Goal: Task Accomplishment & Management: Manage account settings

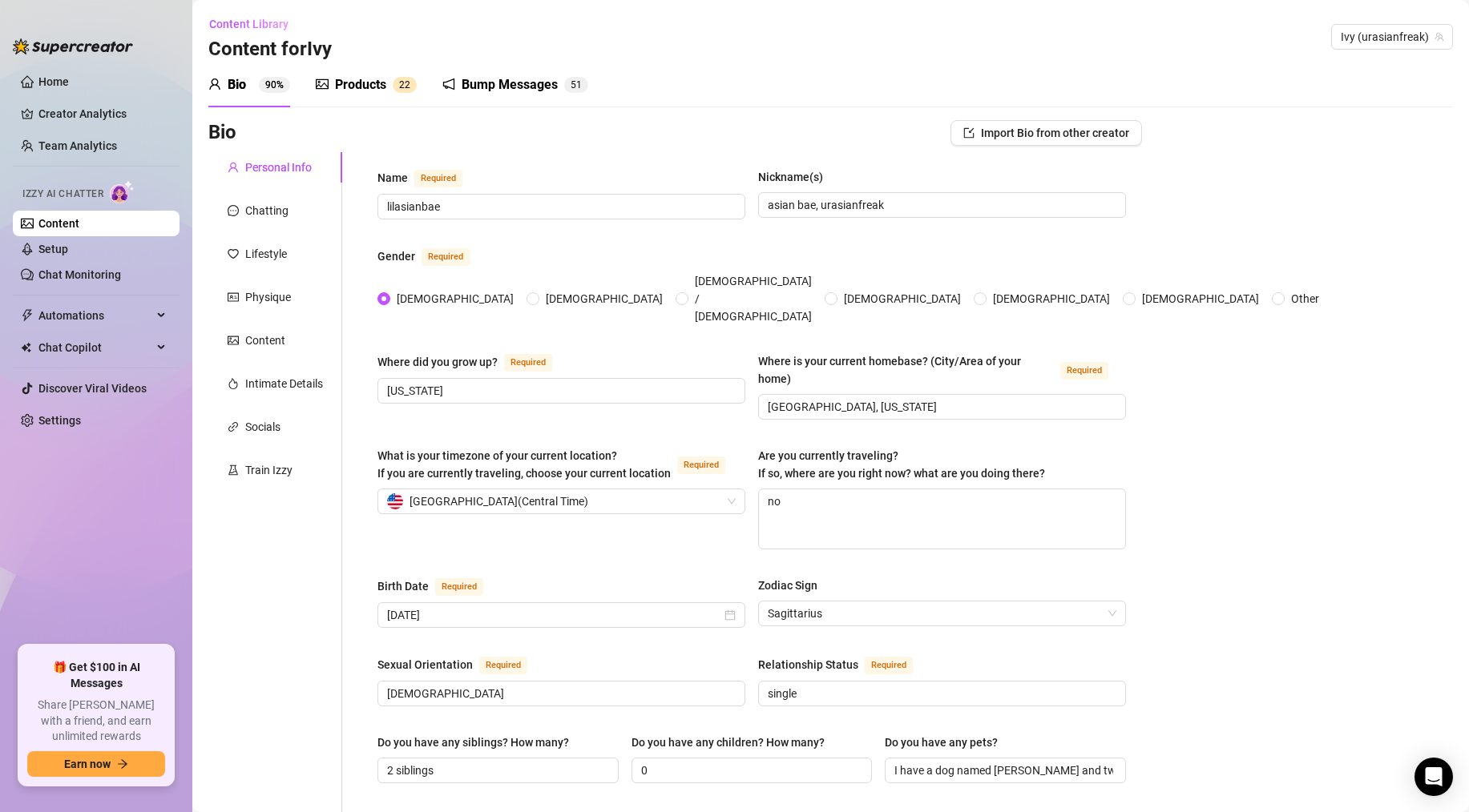
click at [79, 217] on link "Content" at bounding box center [58, 223] width 41 height 12
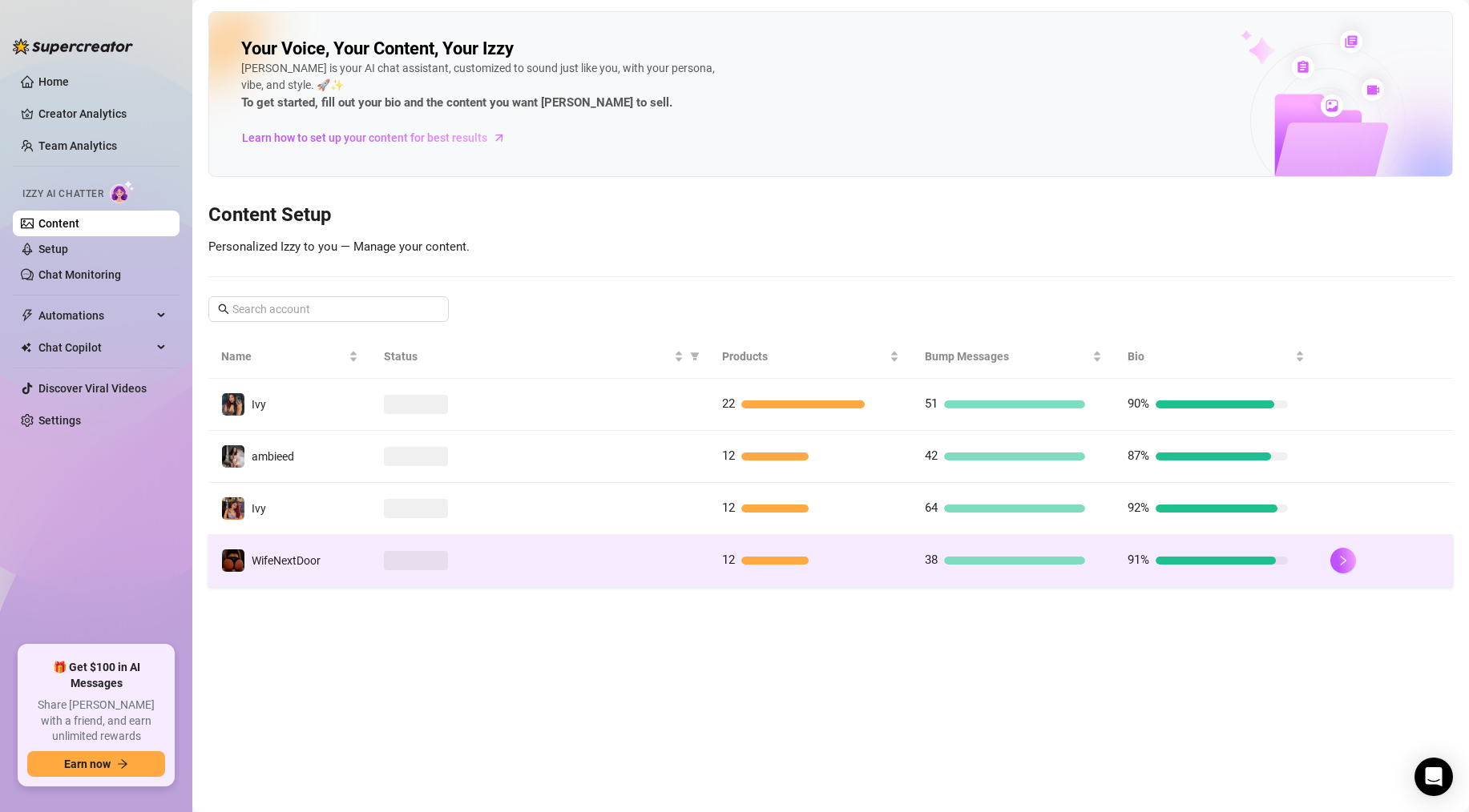
click at [447, 552] on span at bounding box center [415, 560] width 64 height 19
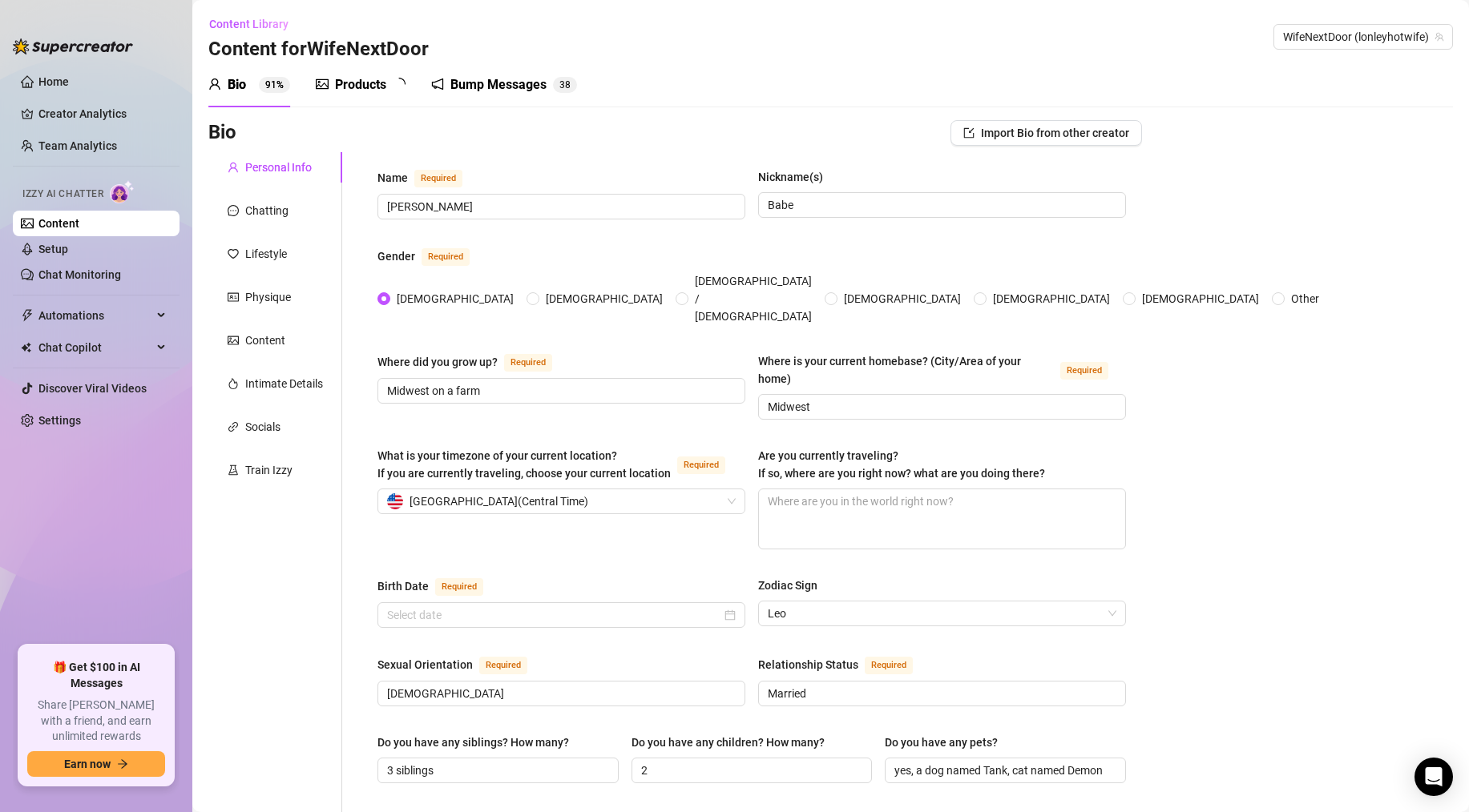
type input "[DATE]"
click at [69, 80] on link "Home" at bounding box center [54, 81] width 31 height 12
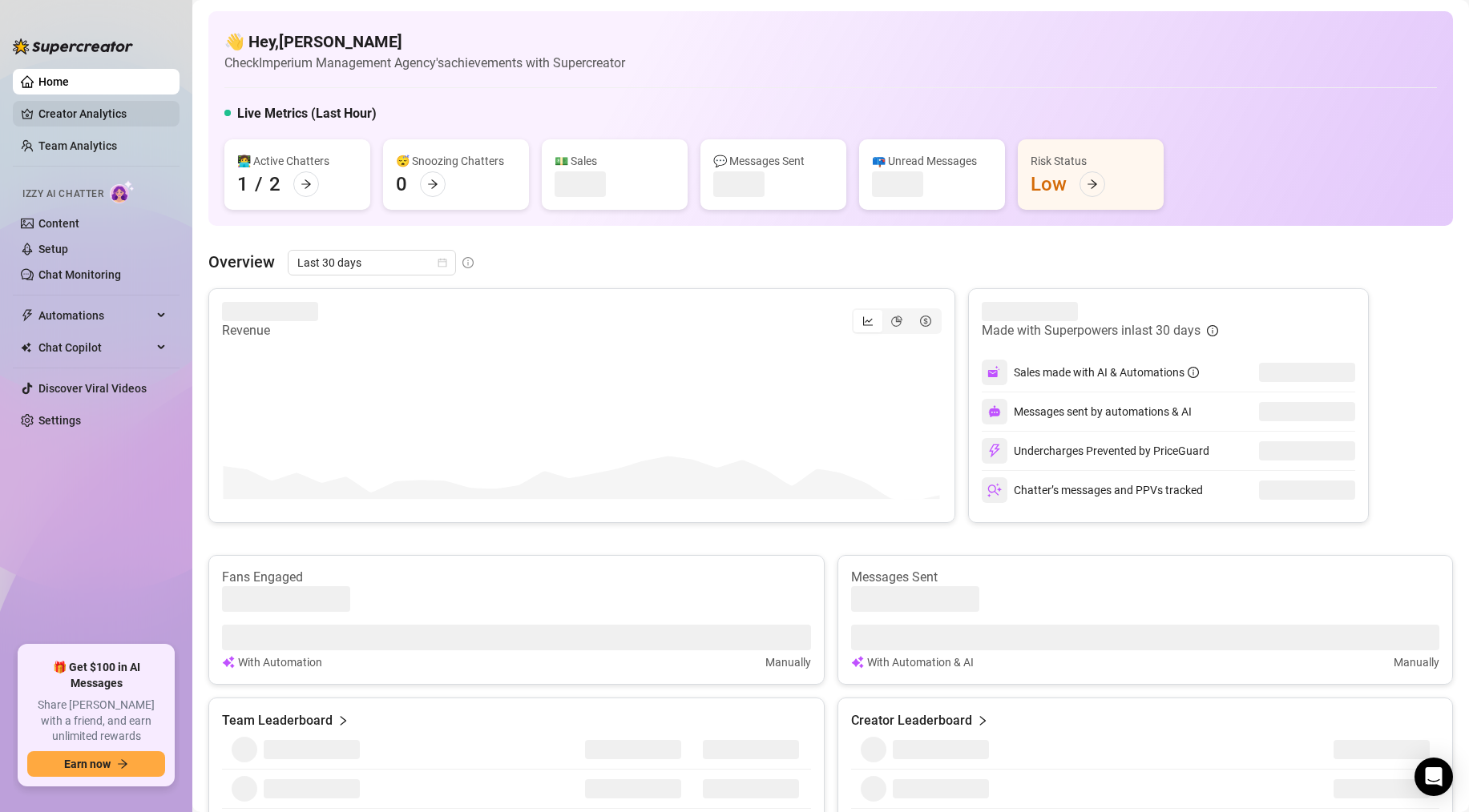
click at [97, 102] on link "Creator Analytics" at bounding box center [102, 114] width 128 height 26
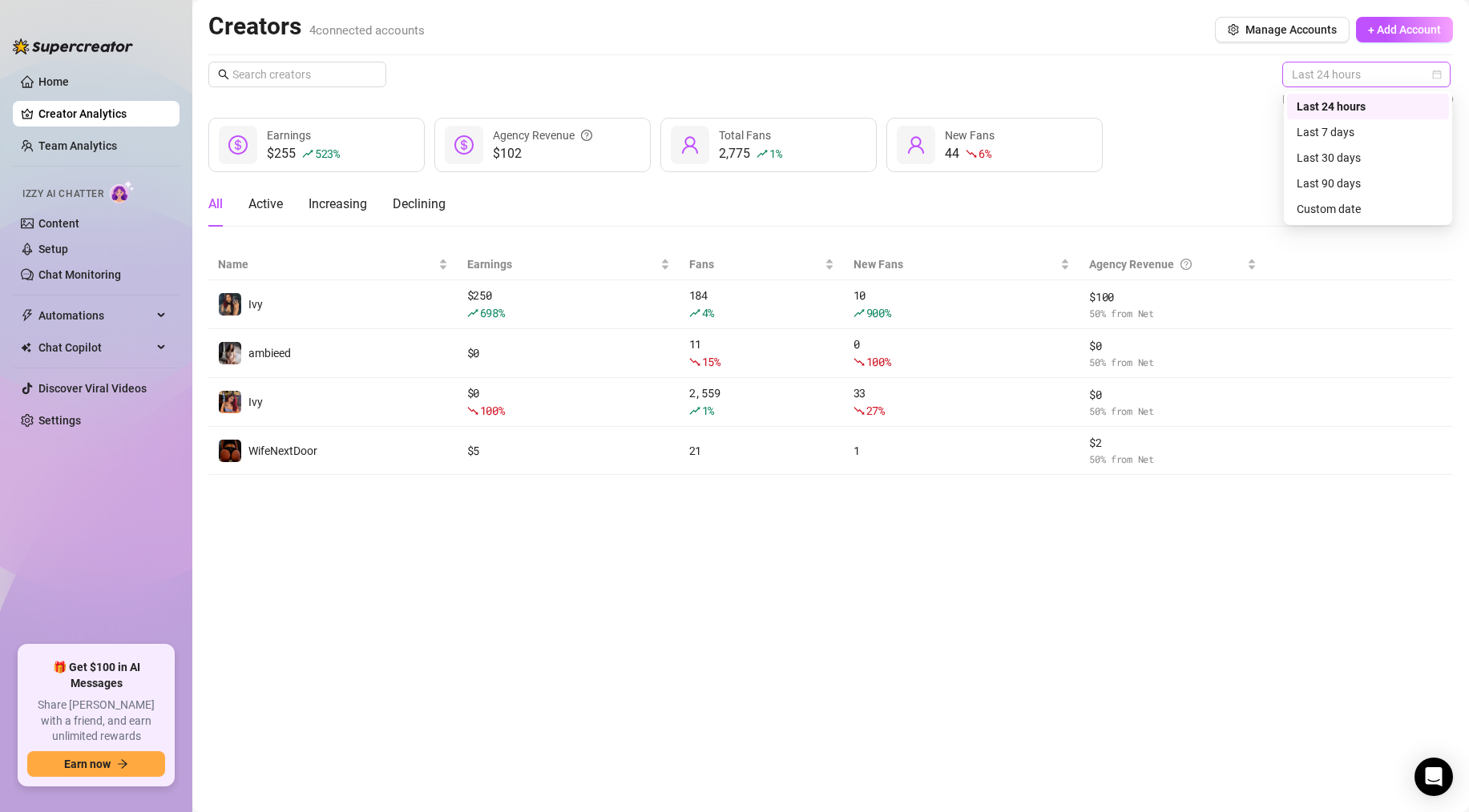
click at [1310, 65] on span "Last 24 hours" at bounding box center [1367, 74] width 149 height 24
click at [1320, 129] on div "Last 7 days" at bounding box center [1368, 132] width 143 height 17
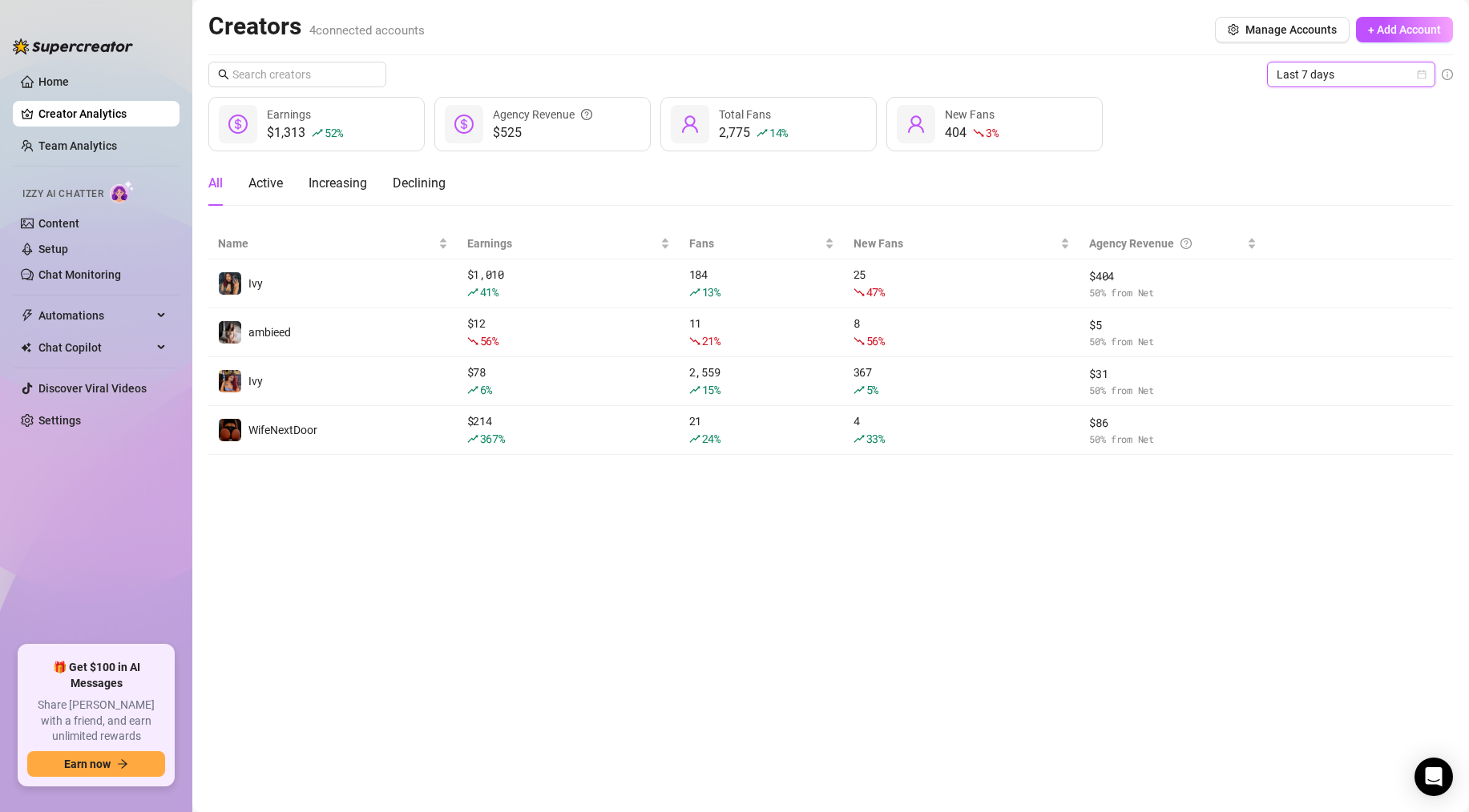
click at [1322, 81] on span "Last 7 days" at bounding box center [1351, 74] width 149 height 24
click at [1319, 106] on div "Last 24 hours" at bounding box center [1351, 106] width 143 height 17
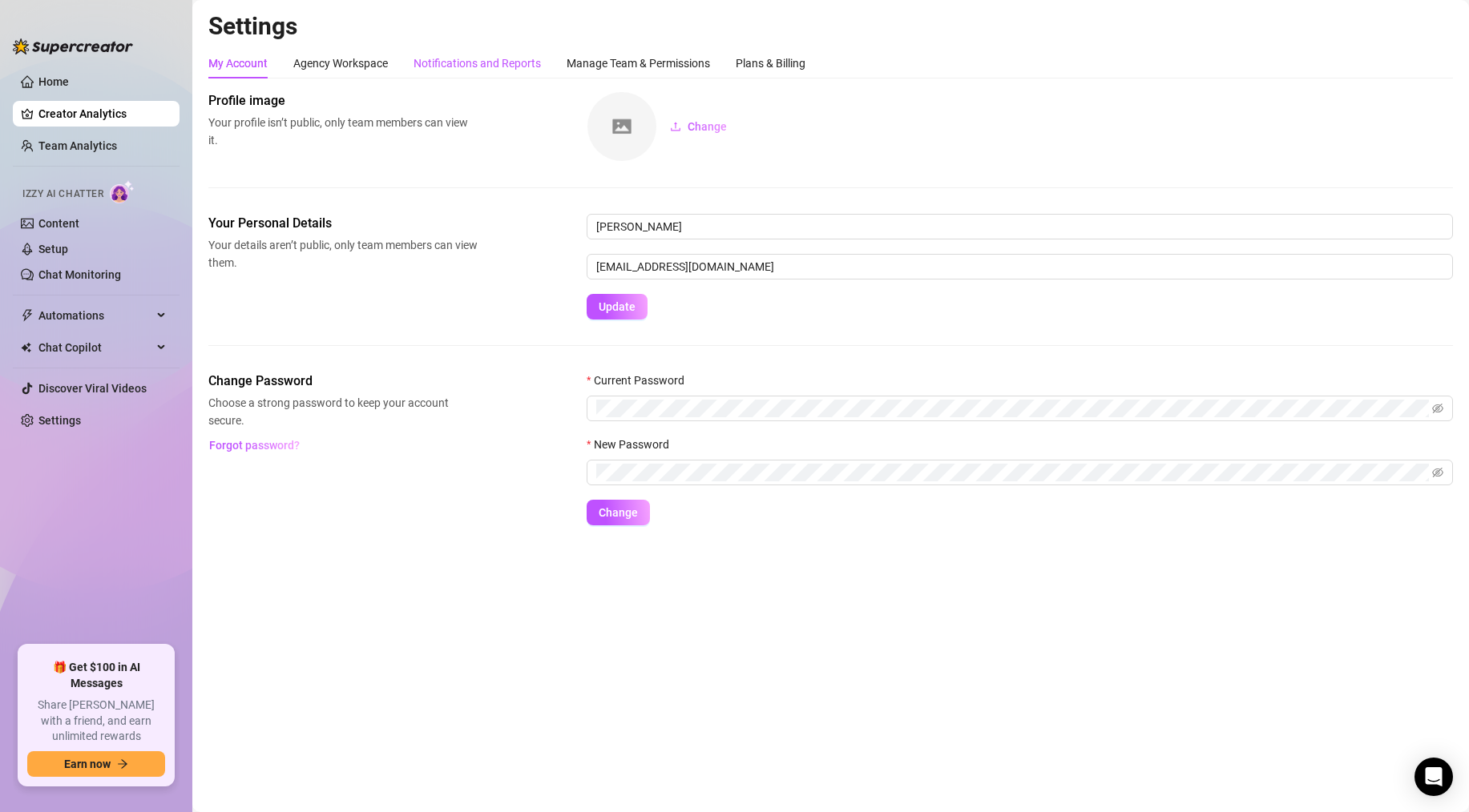
click at [436, 62] on div "Notifications and Reports" at bounding box center [477, 63] width 127 height 17
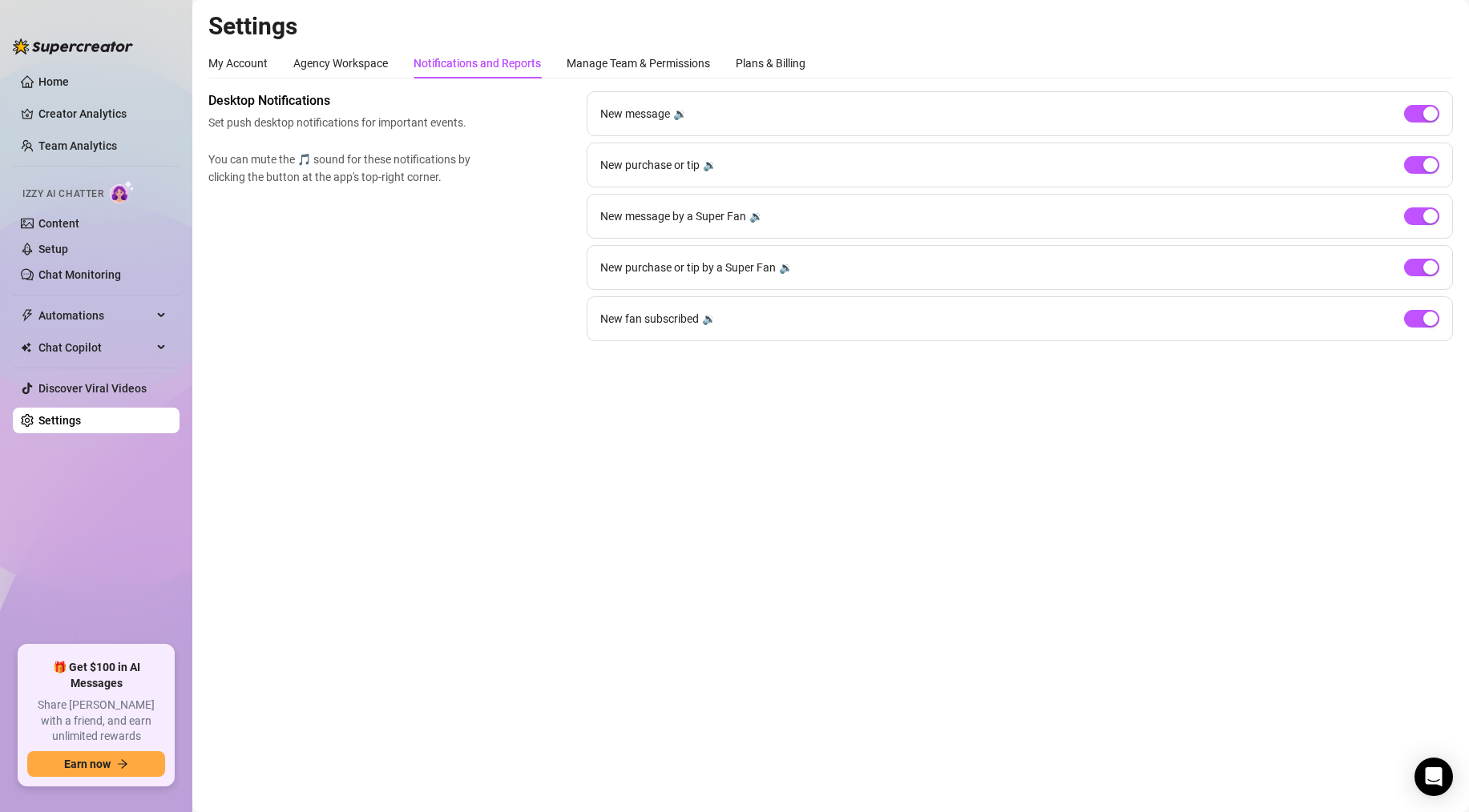
click at [436, 62] on div "Notifications and Reports" at bounding box center [477, 63] width 127 height 17
click at [1421, 120] on span "button" at bounding box center [1421, 114] width 35 height 17
click at [1420, 213] on button "button" at bounding box center [1421, 216] width 35 height 17
click at [1414, 269] on span "button" at bounding box center [1421, 268] width 35 height 17
click at [1423, 209] on span "button" at bounding box center [1421, 216] width 35 height 17
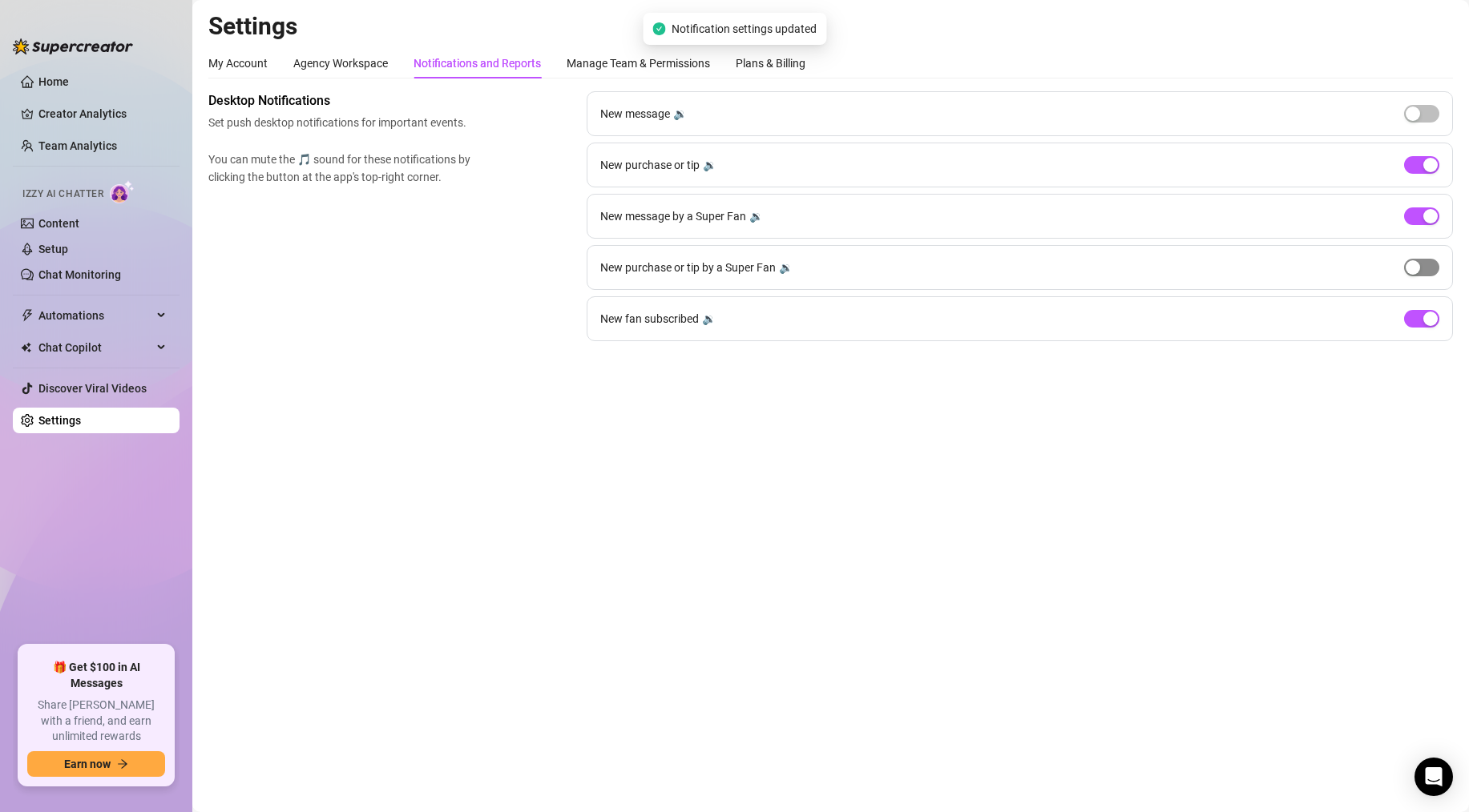
click at [1417, 267] on div "button" at bounding box center [1413, 267] width 14 height 14
click at [360, 62] on div "Agency Workspace" at bounding box center [341, 63] width 95 height 17
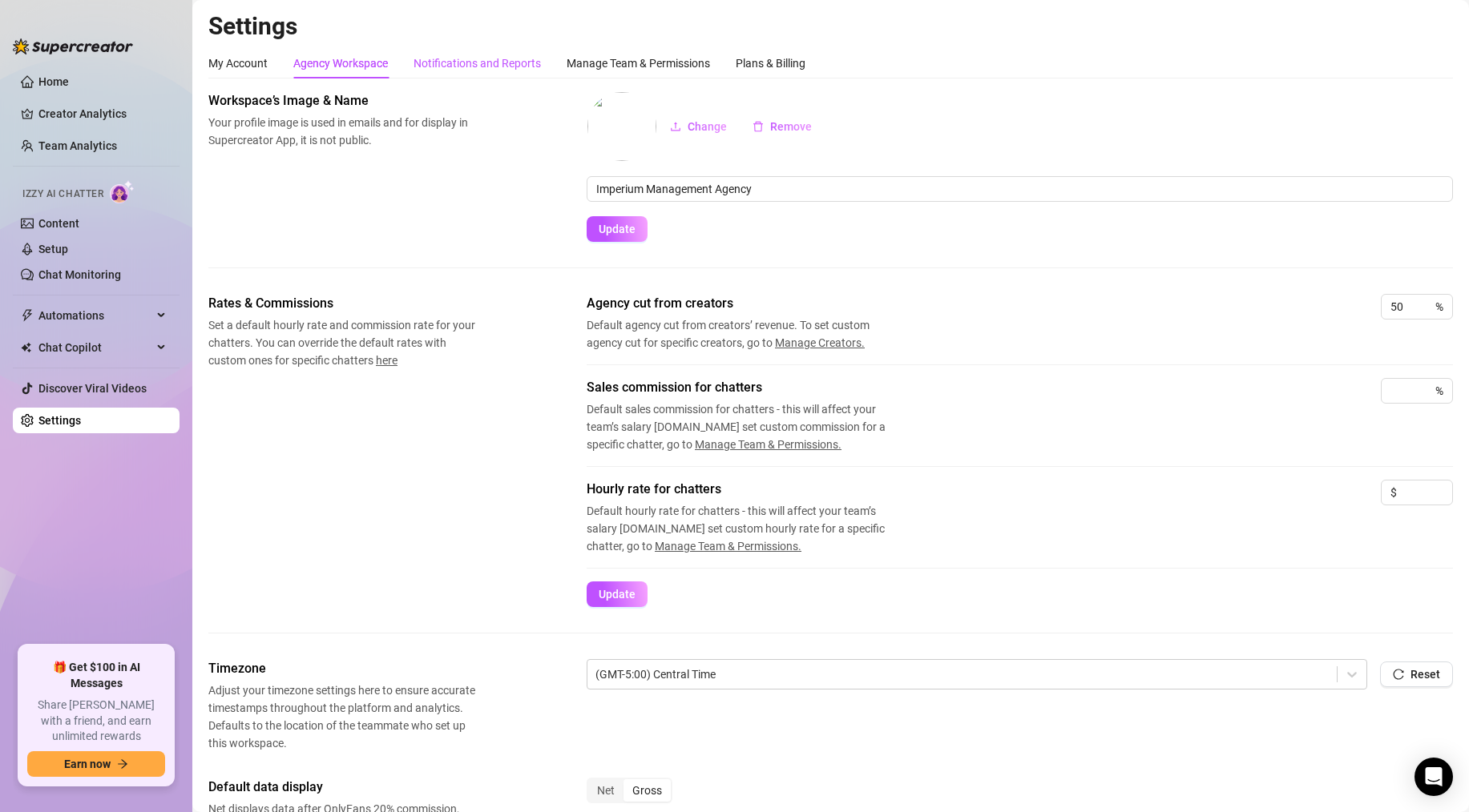
click at [478, 61] on div "Notifications and Reports" at bounding box center [477, 63] width 127 height 17
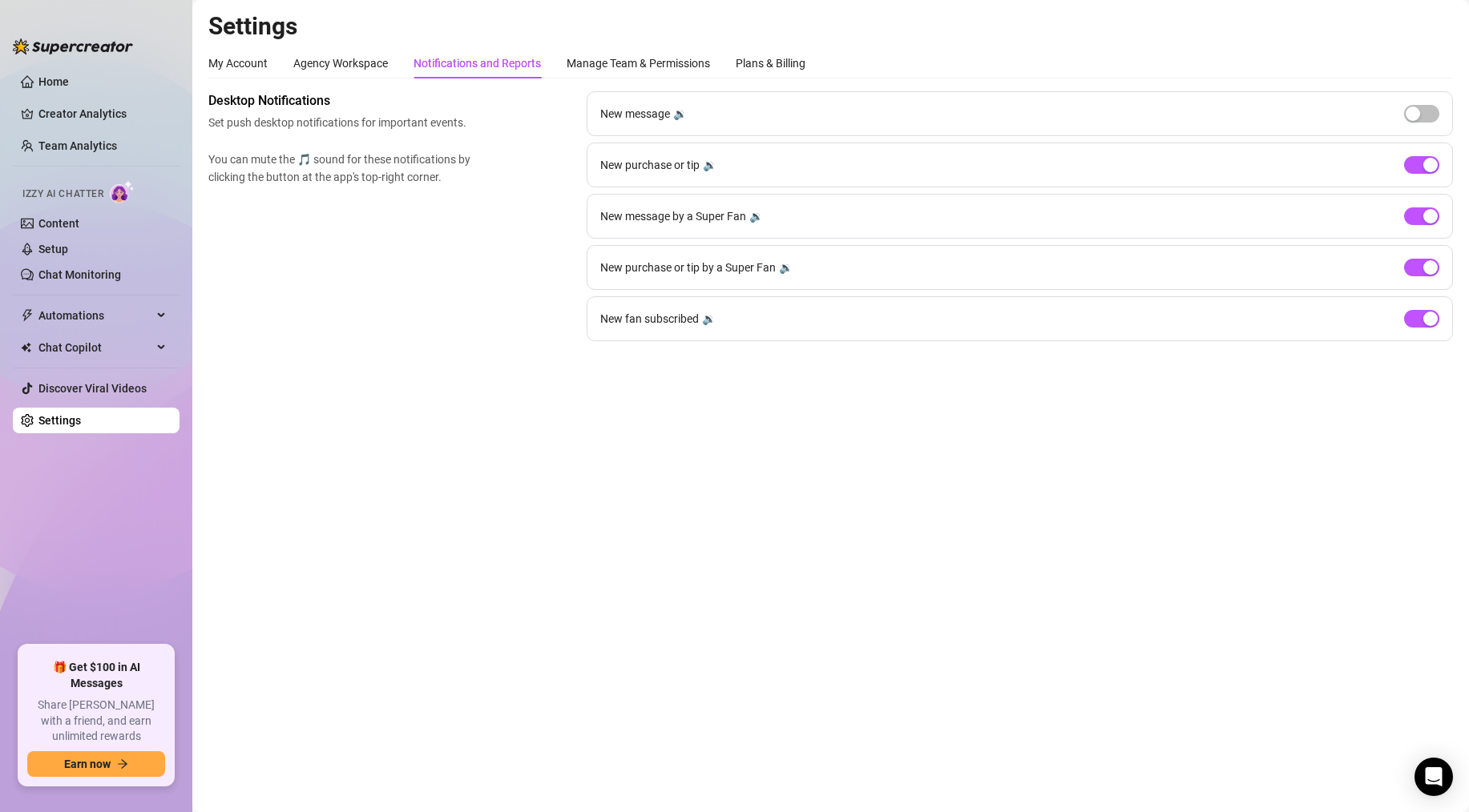
click at [404, 62] on div "My Account Agency Workspace Notifications and Reports Manage Team & Permissions…" at bounding box center [507, 63] width 597 height 31
click at [372, 62] on div "Agency Workspace" at bounding box center [341, 63] width 95 height 17
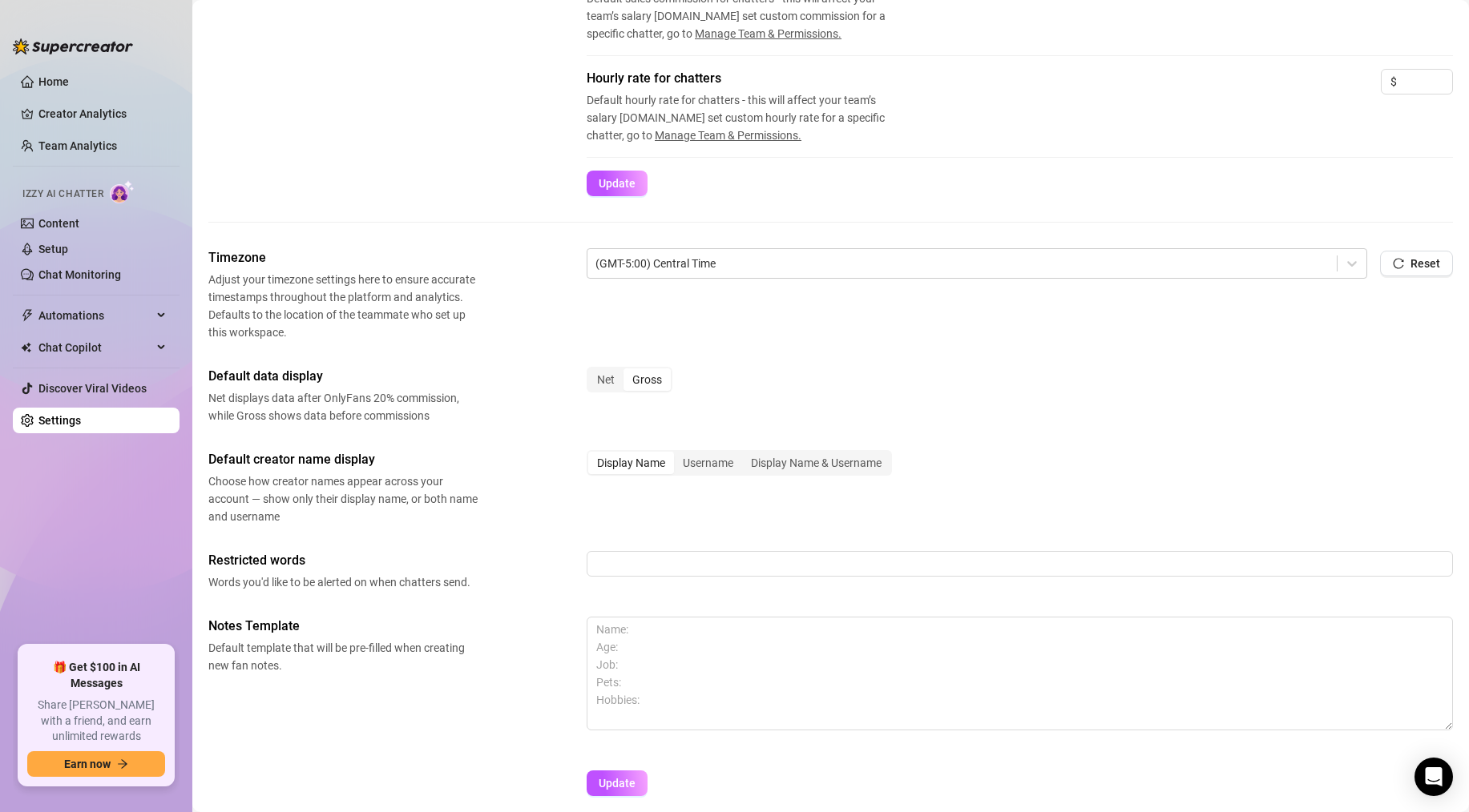
scroll to position [412, 0]
click at [603, 377] on div "Net" at bounding box center [606, 378] width 35 height 22
click at [592, 369] on input "Net" at bounding box center [592, 369] width 0 height 0
click at [649, 376] on div "Gross" at bounding box center [647, 378] width 47 height 22
click at [628, 369] on input "Gross" at bounding box center [628, 369] width 0 height 0
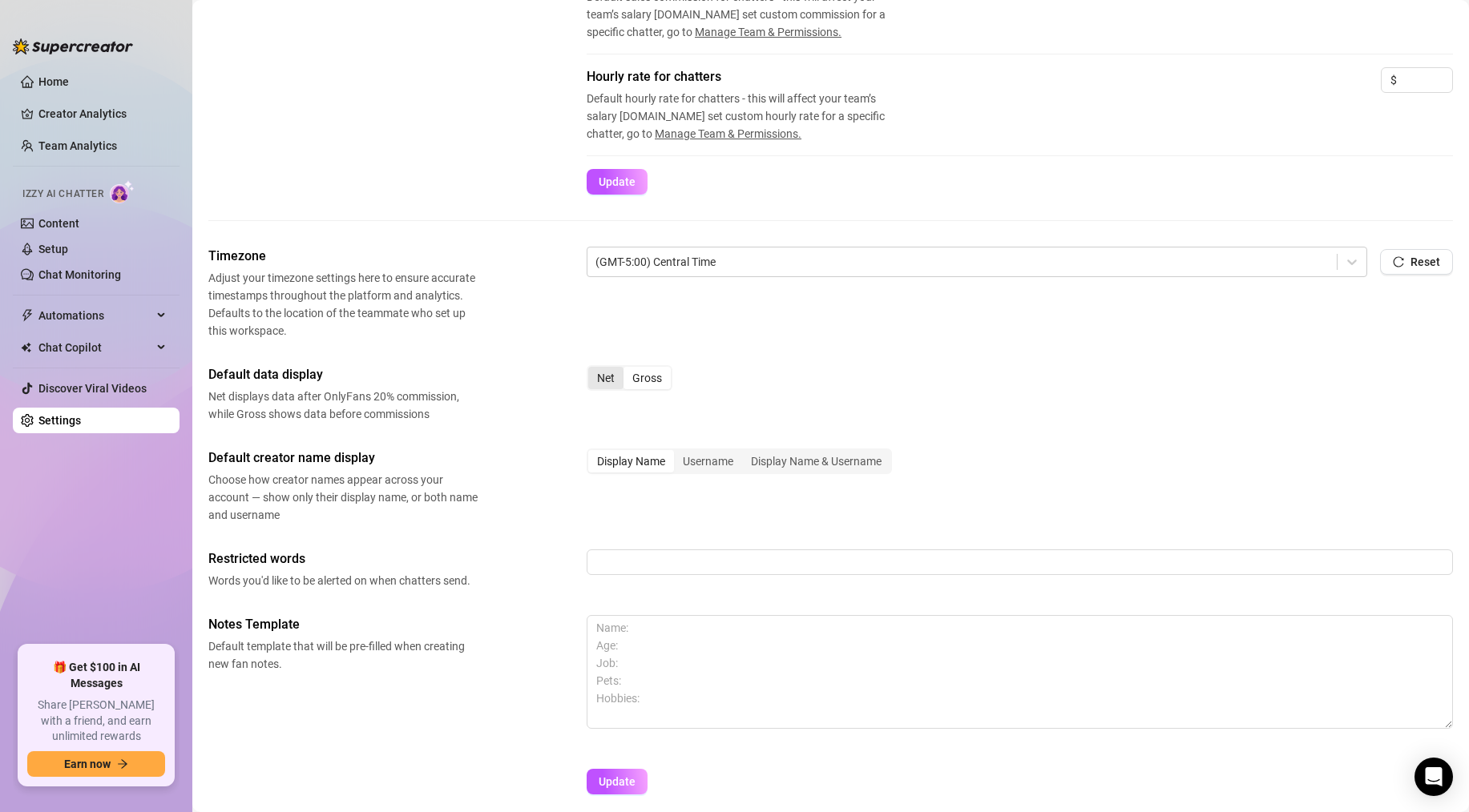
click at [605, 377] on div "Net" at bounding box center [606, 378] width 35 height 22
click at [592, 369] on input "Net" at bounding box center [592, 369] width 0 height 0
click at [605, 383] on div "Net" at bounding box center [606, 378] width 35 height 22
click at [592, 369] on input "Net" at bounding box center [592, 369] width 0 height 0
click at [601, 378] on div "Net" at bounding box center [606, 378] width 35 height 22
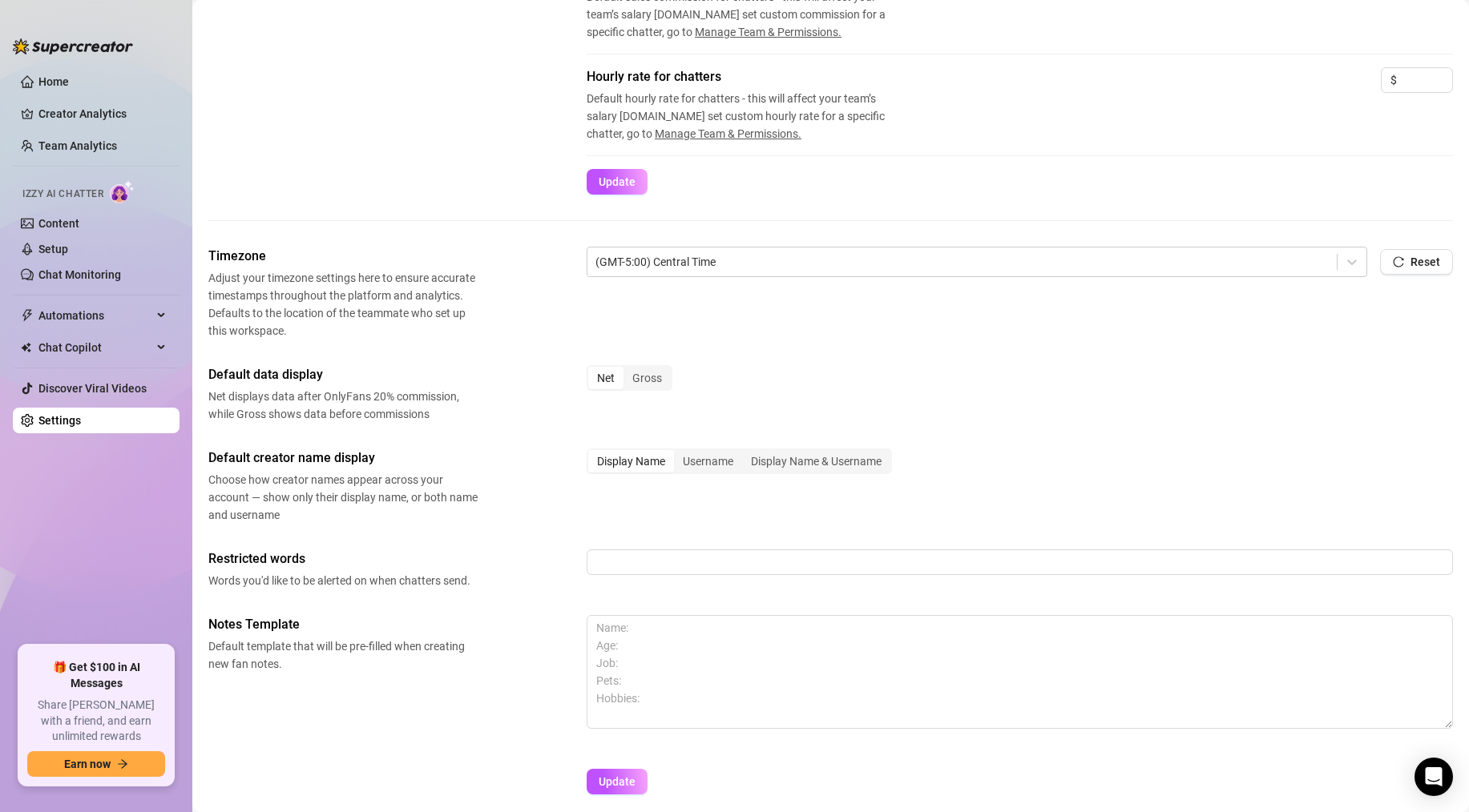
click at [592, 369] on input "Net" at bounding box center [592, 369] width 0 height 0
click at [601, 378] on div "Net" at bounding box center [606, 378] width 35 height 22
click at [592, 369] on input "Net" at bounding box center [592, 369] width 0 height 0
click at [607, 410] on div "Default data display Net displays data after OnlyFans 20% commission, while Gro…" at bounding box center [831, 394] width 1245 height 57
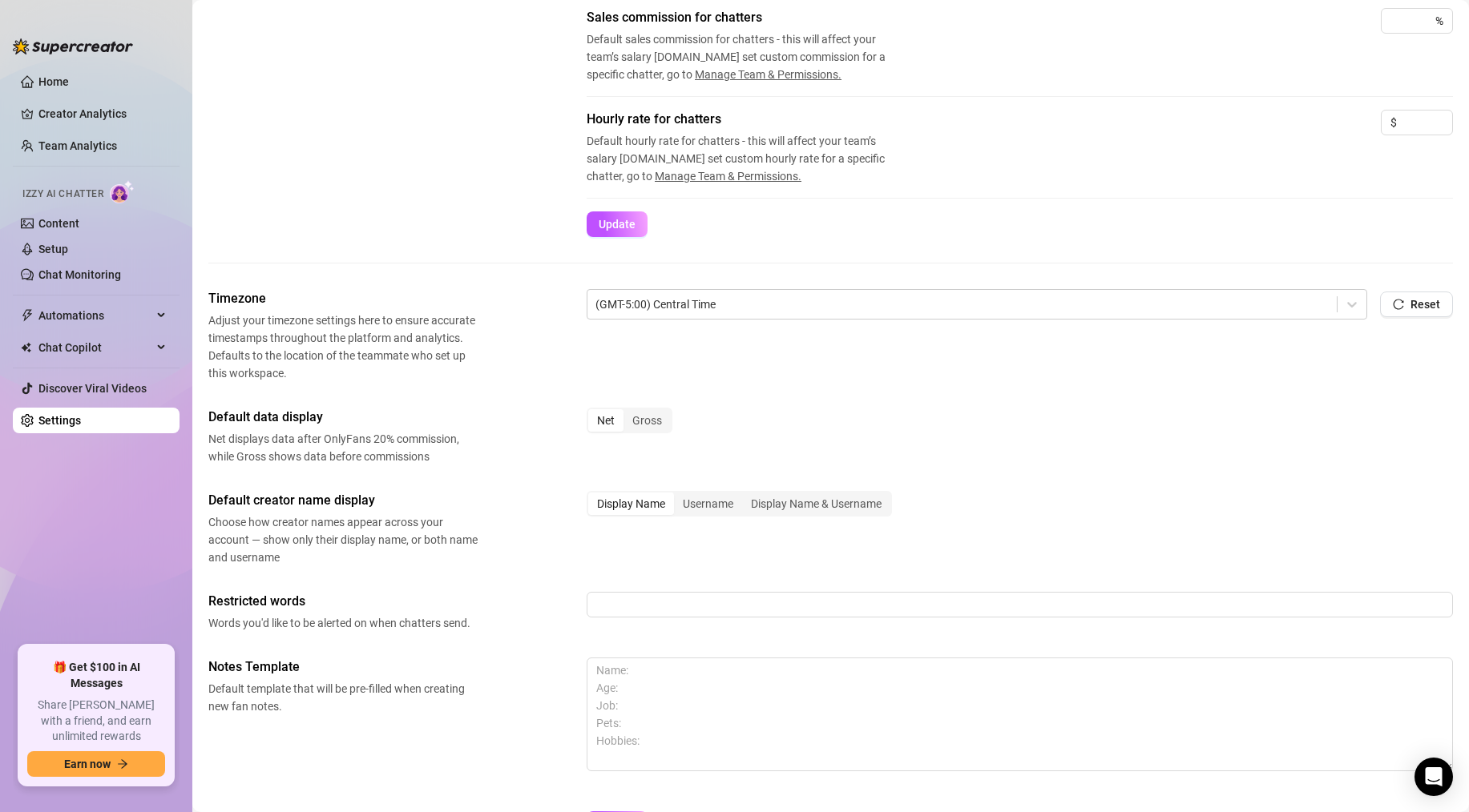
scroll to position [476, 0]
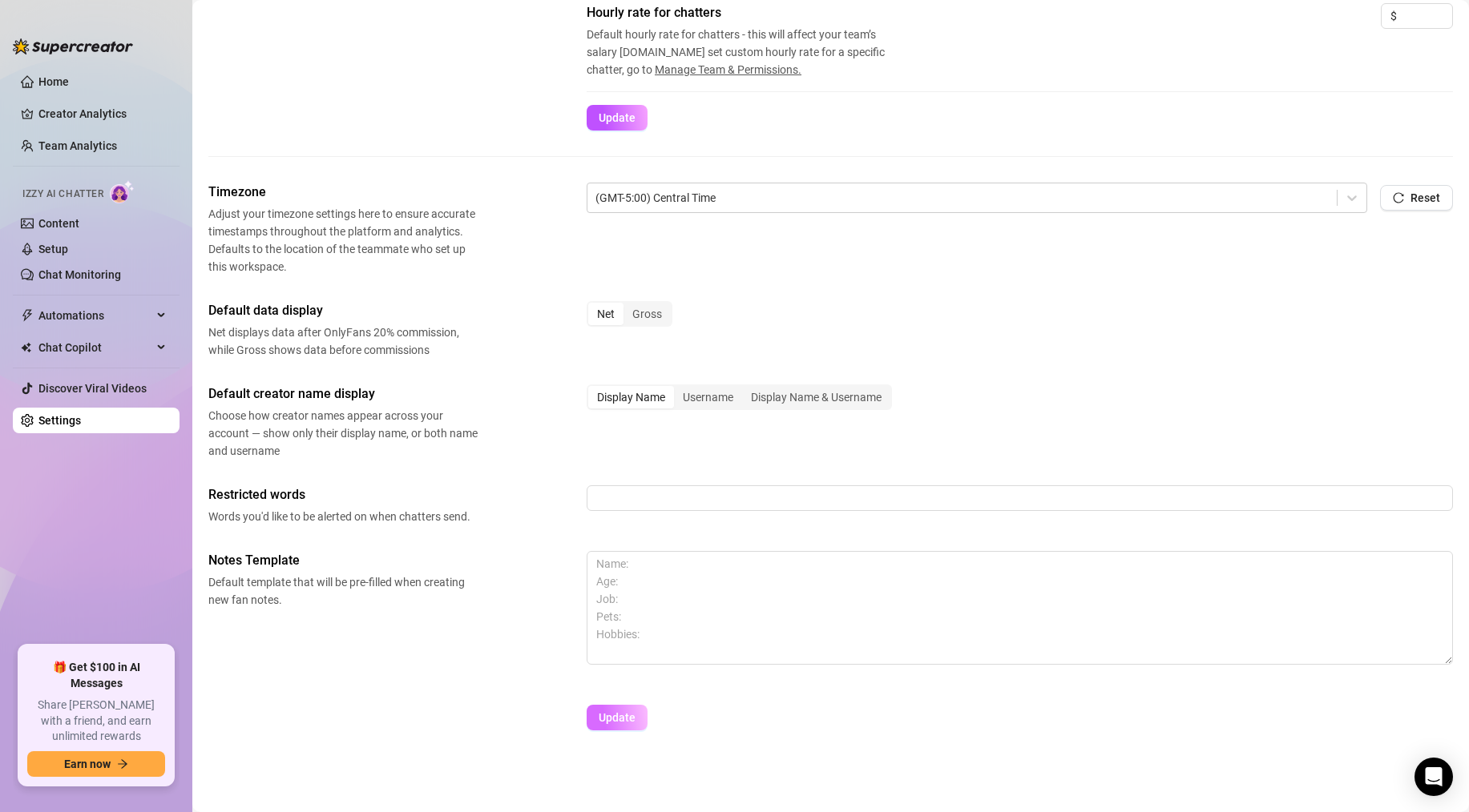
click at [617, 713] on span "Update" at bounding box center [617, 717] width 37 height 12
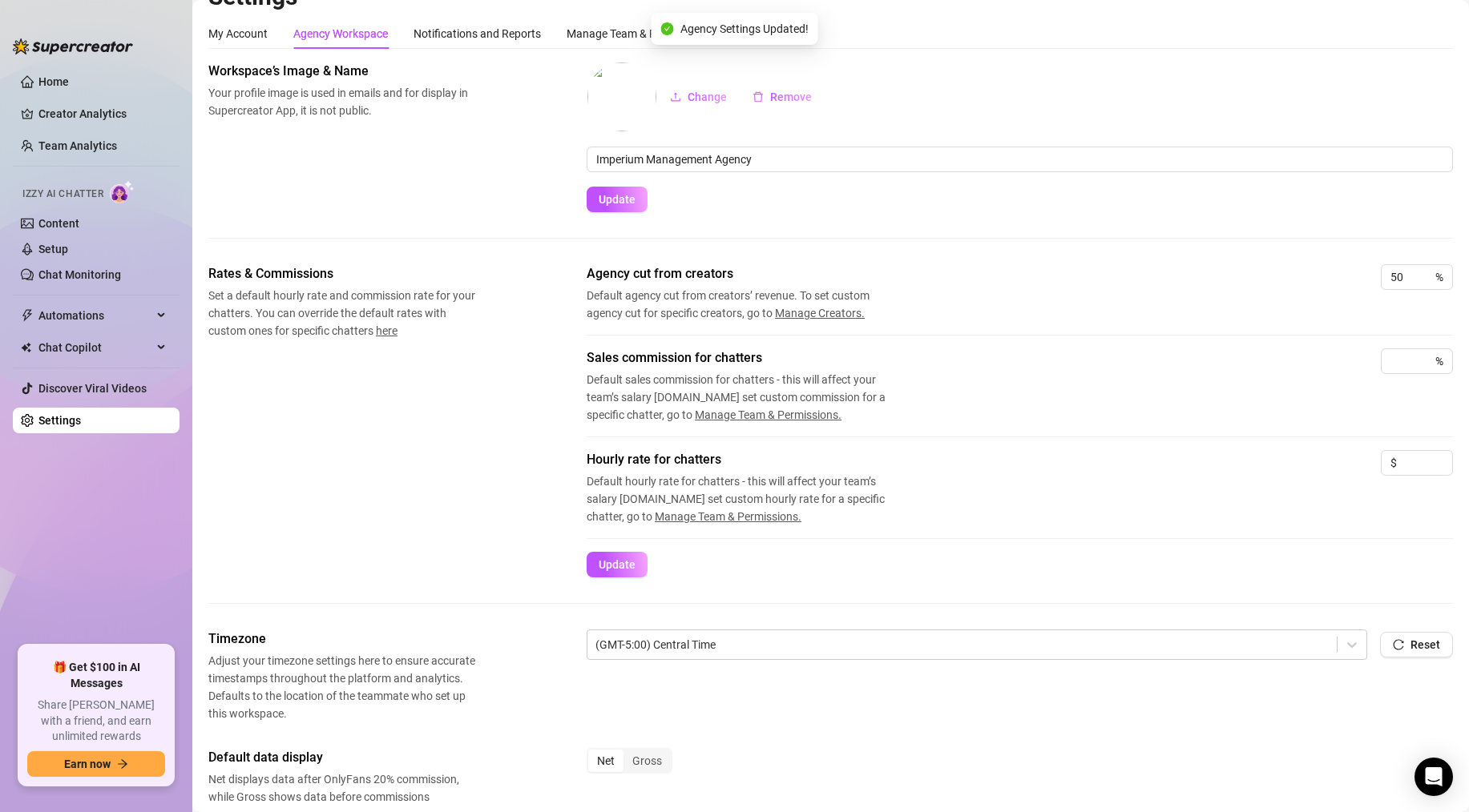
scroll to position [0, 0]
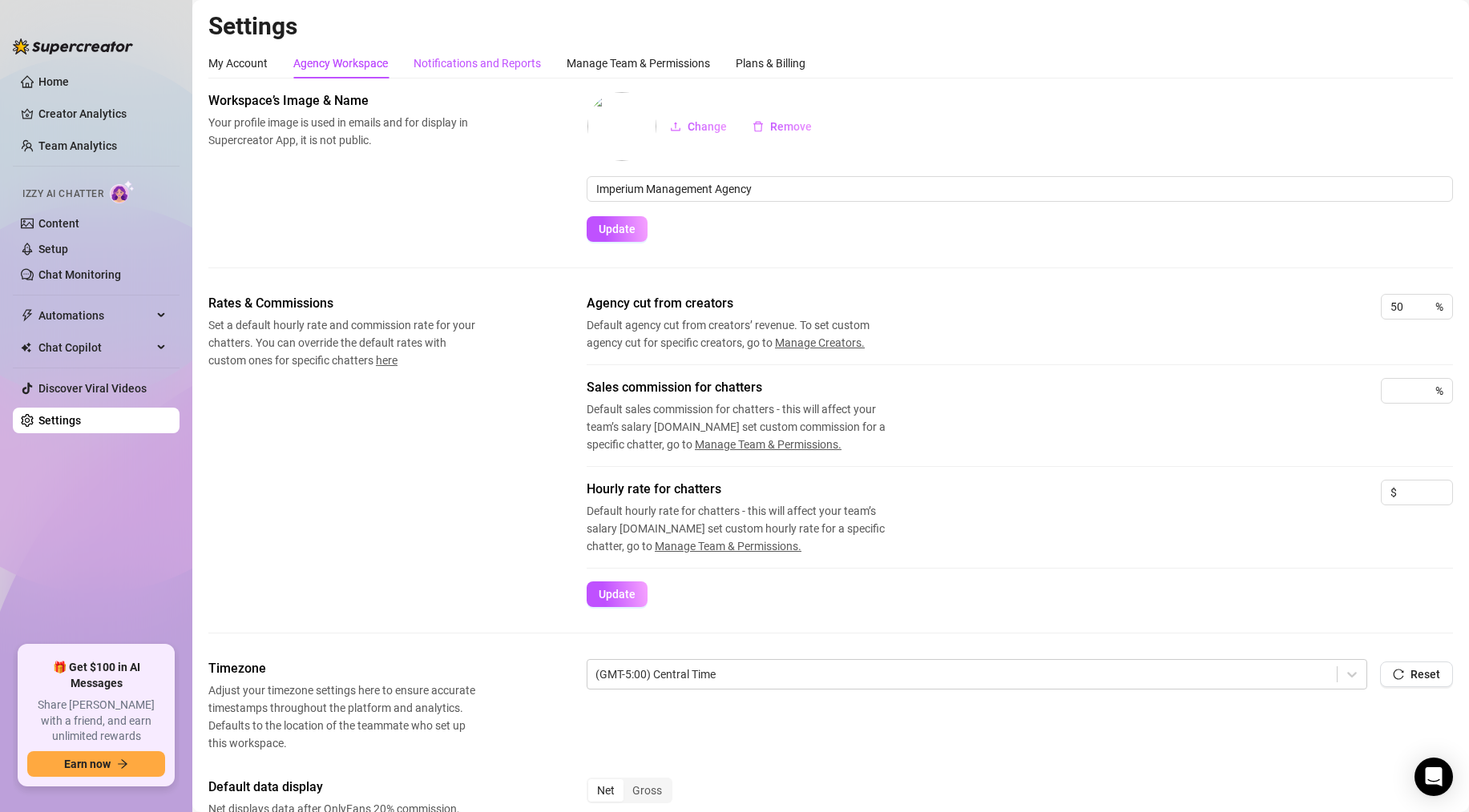
click at [441, 61] on div "Notifications and Reports" at bounding box center [477, 63] width 127 height 17
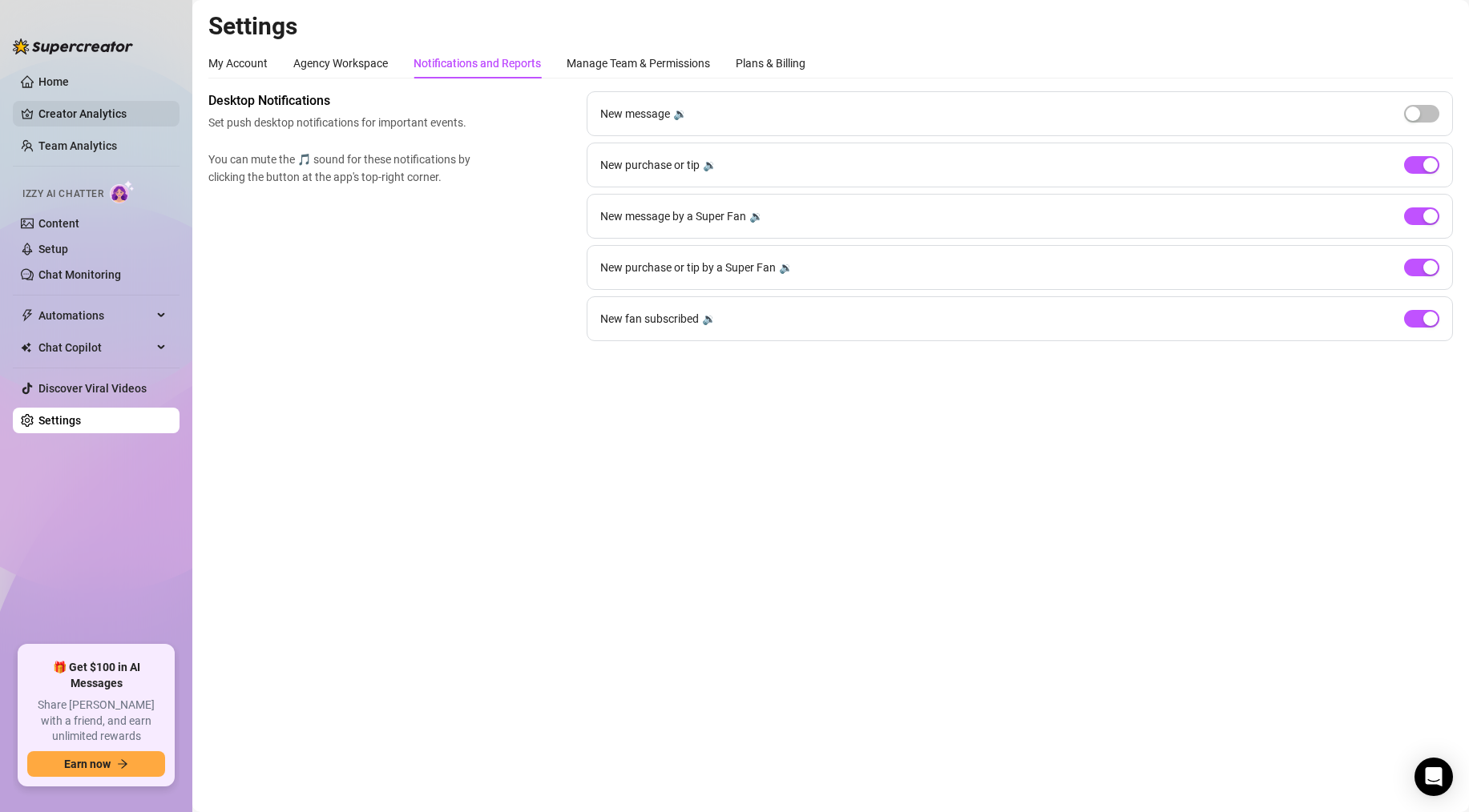
click at [72, 111] on link "Creator Analytics" at bounding box center [102, 114] width 128 height 26
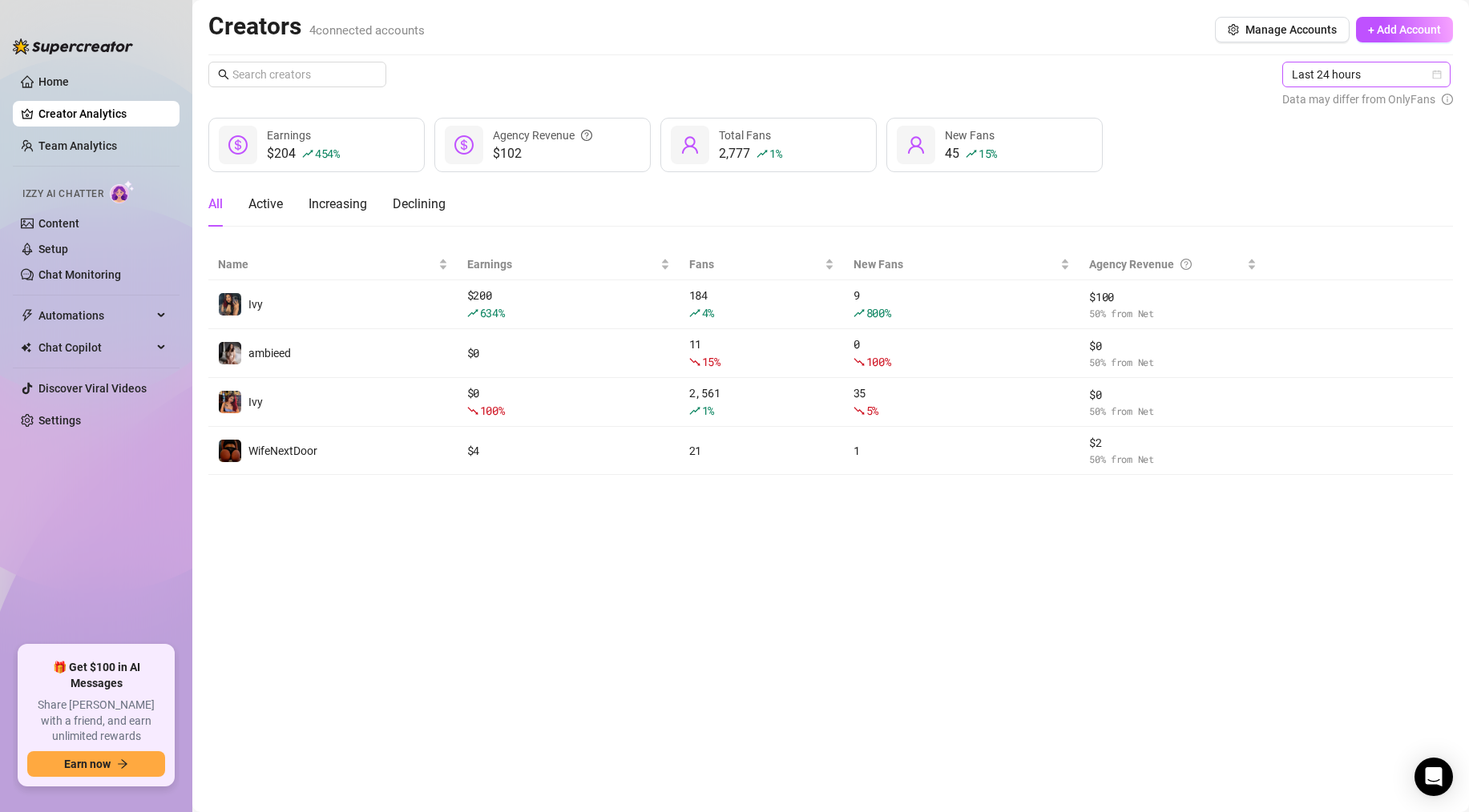
click at [1289, 61] on div "Last 24 hours" at bounding box center [1367, 74] width 168 height 26
click at [1311, 131] on div "Last 7 days" at bounding box center [1368, 132] width 143 height 17
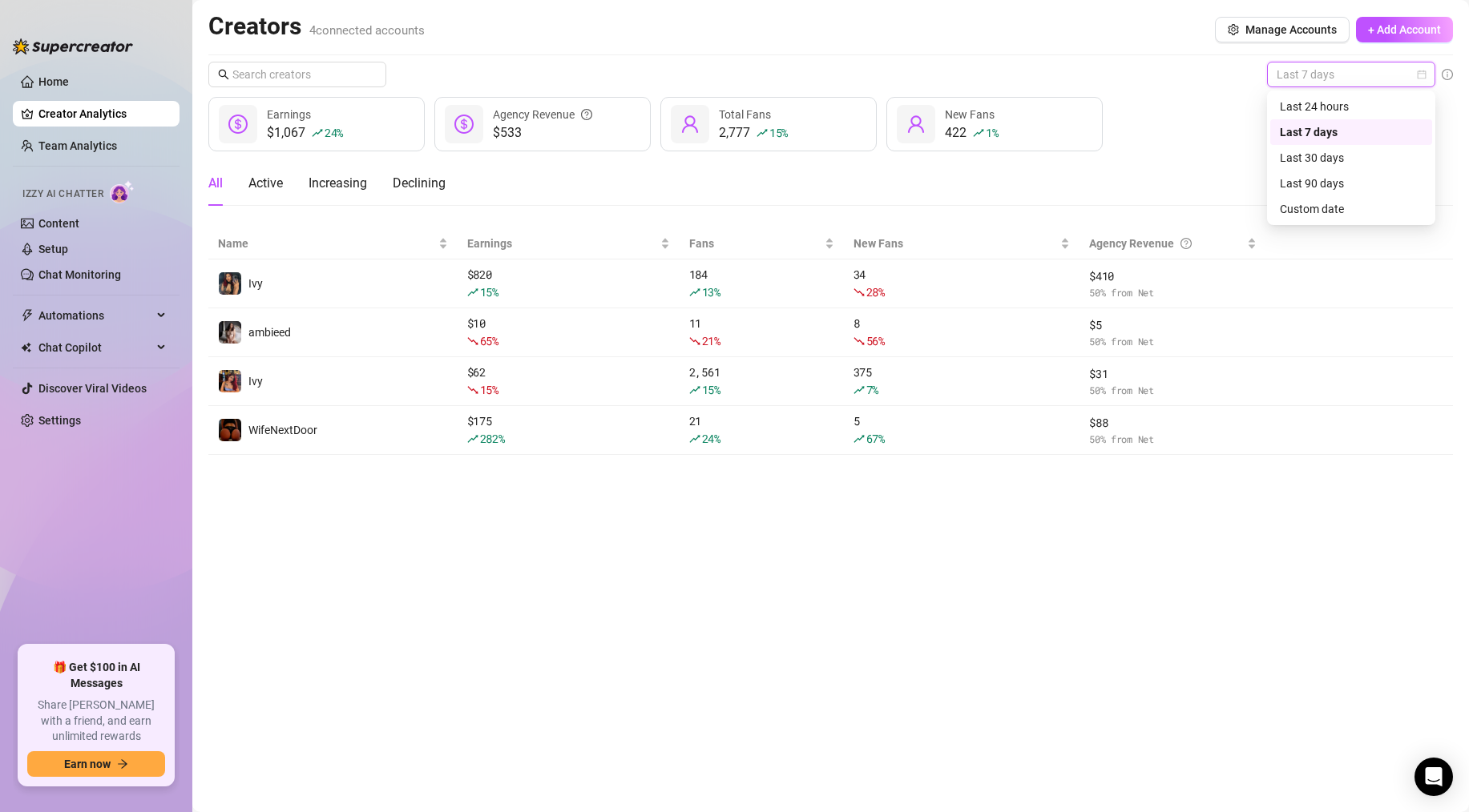
click at [1324, 78] on span "Last 7 days" at bounding box center [1351, 74] width 149 height 24
click at [1315, 103] on div "Last 24 hours" at bounding box center [1351, 106] width 143 height 17
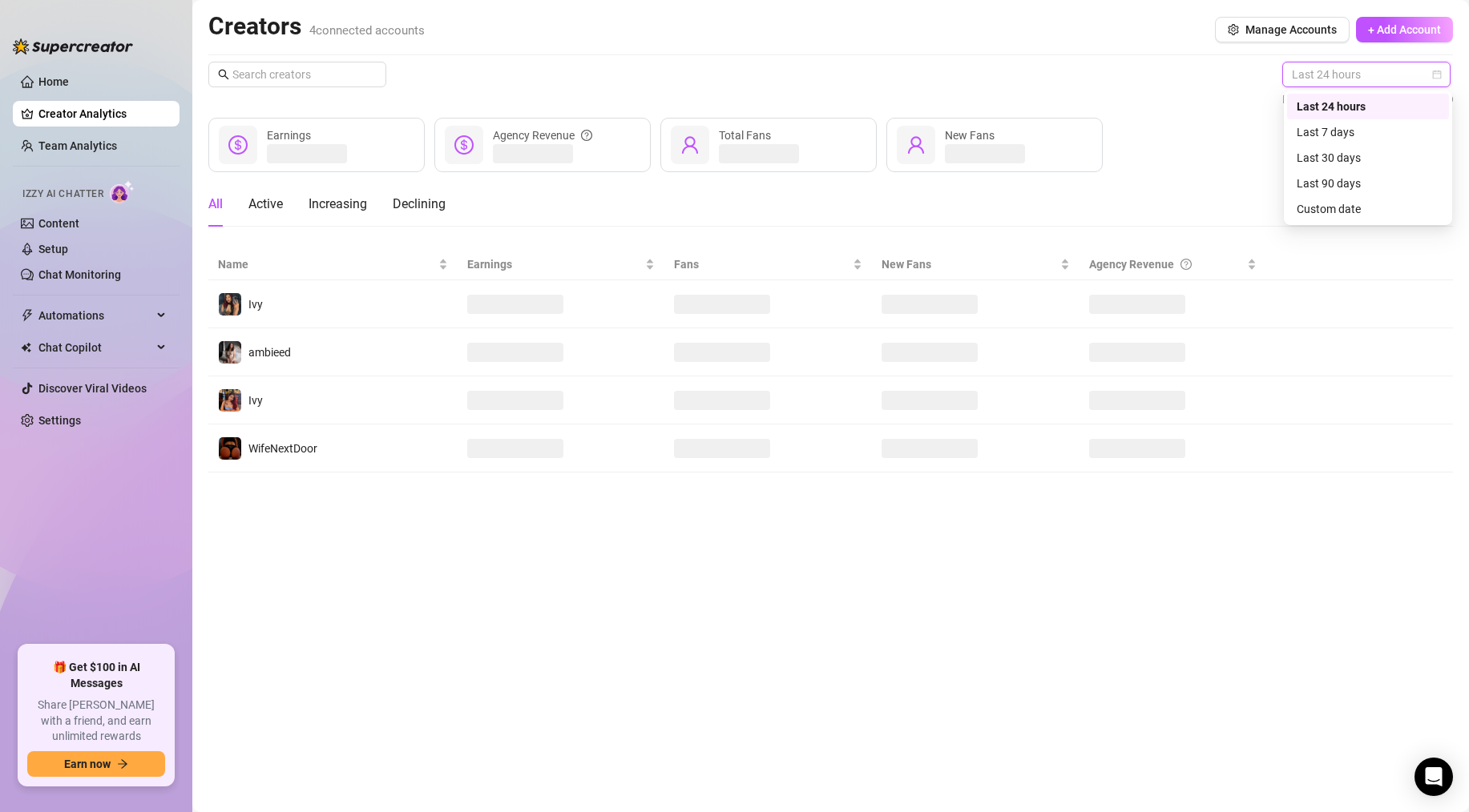
click at [1316, 81] on span "Last 24 hours" at bounding box center [1367, 74] width 149 height 24
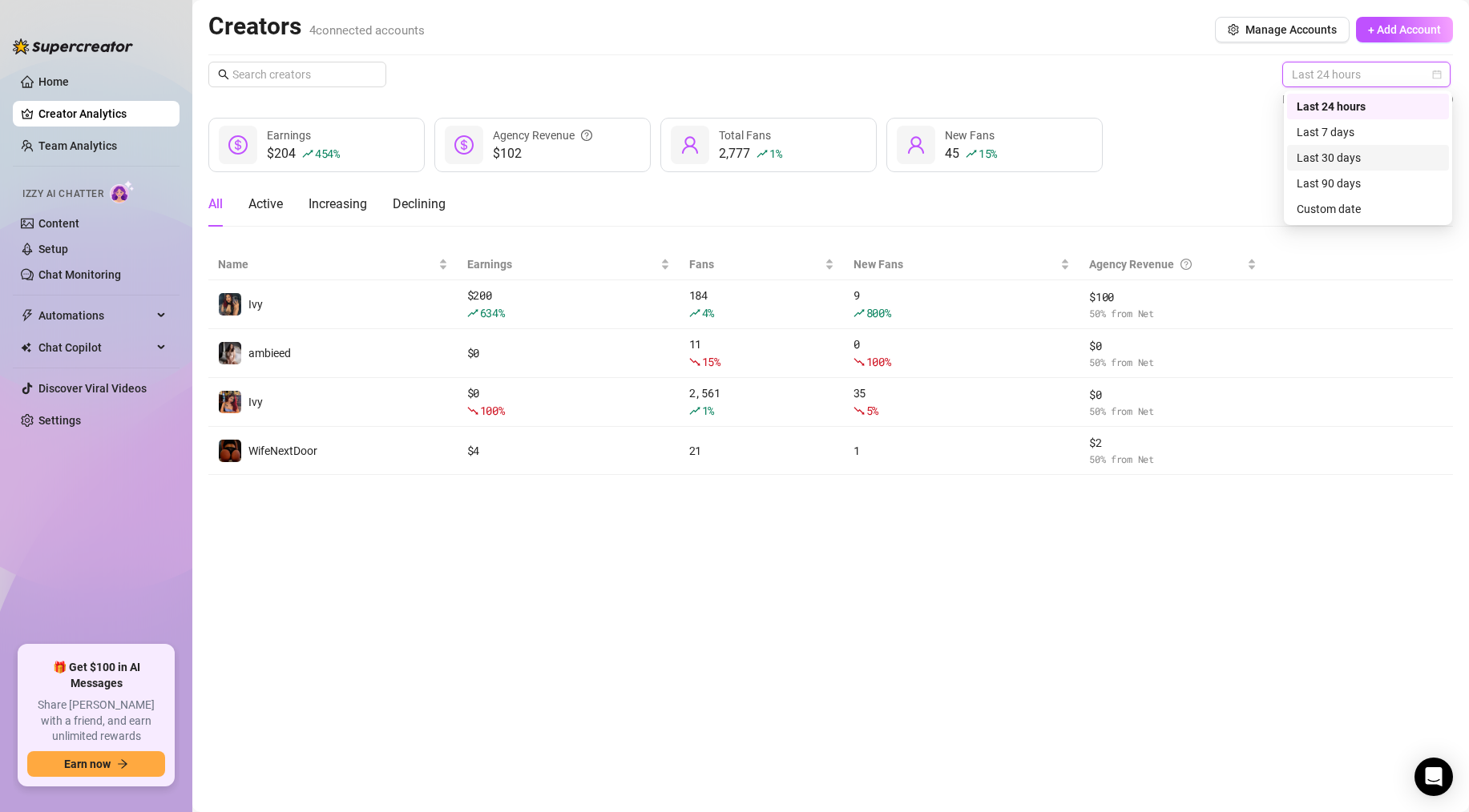
click at [1317, 150] on div "Last 30 days" at bounding box center [1368, 158] width 143 height 17
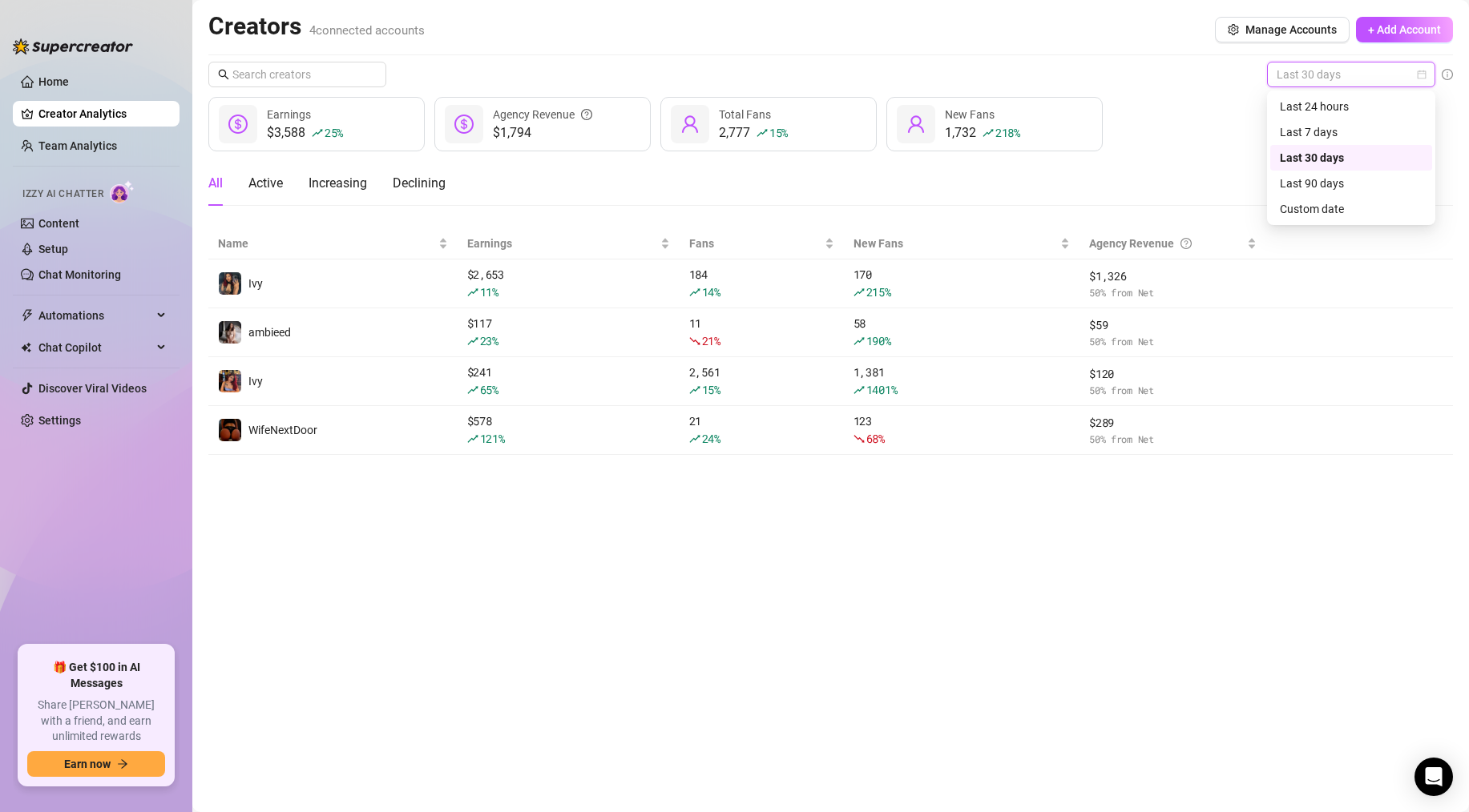
click at [1324, 83] on span "Last 30 days" at bounding box center [1351, 74] width 149 height 24
click at [1316, 153] on div "Last 30 days" at bounding box center [1351, 158] width 143 height 17
click at [1314, 73] on span "Last 30 days" at bounding box center [1351, 74] width 149 height 24
click at [1304, 135] on div "Last 7 days" at bounding box center [1351, 132] width 143 height 17
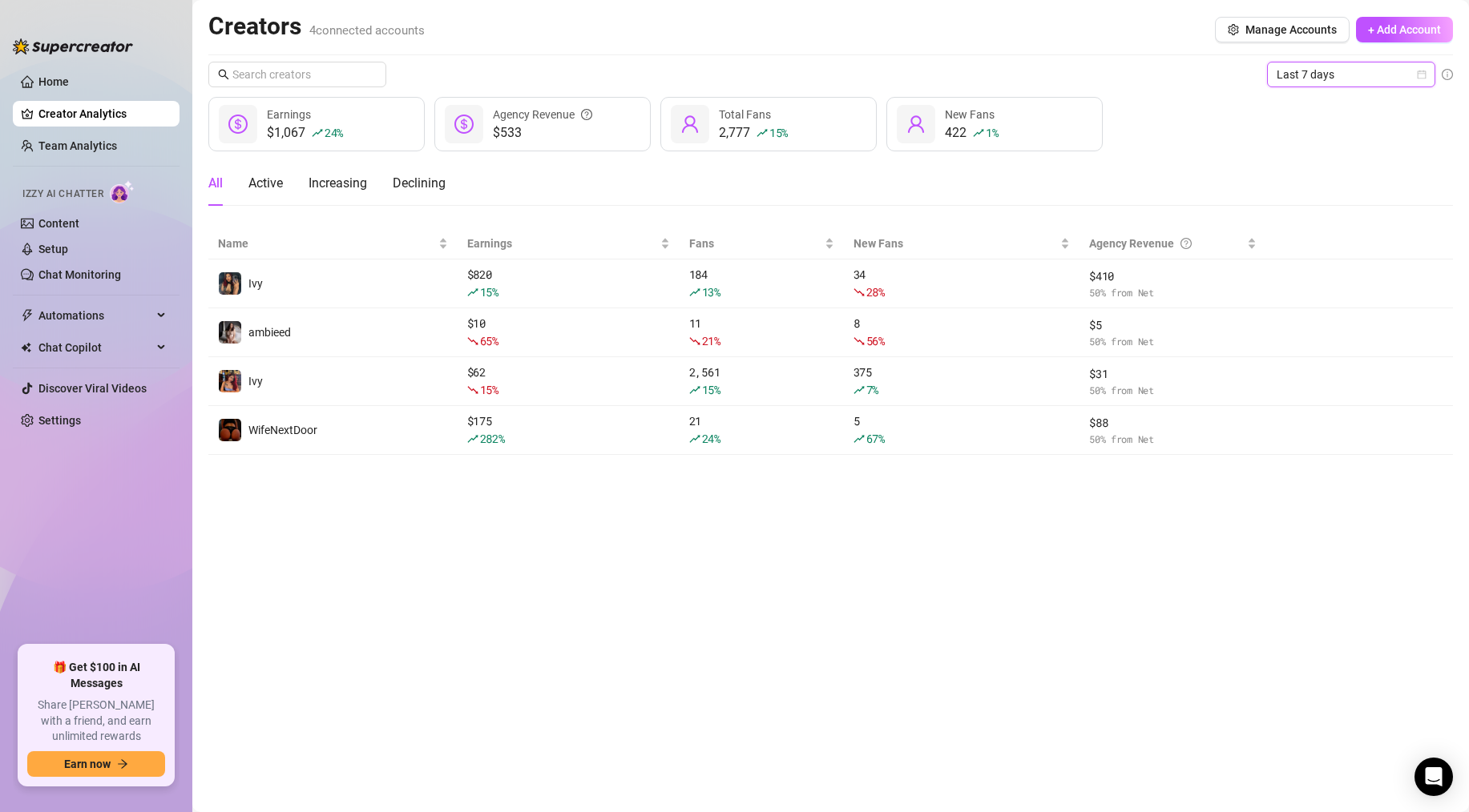
click at [1360, 82] on span "Last 7 days" at bounding box center [1351, 74] width 149 height 24
click at [1347, 99] on div "Last 24 hours" at bounding box center [1351, 106] width 143 height 17
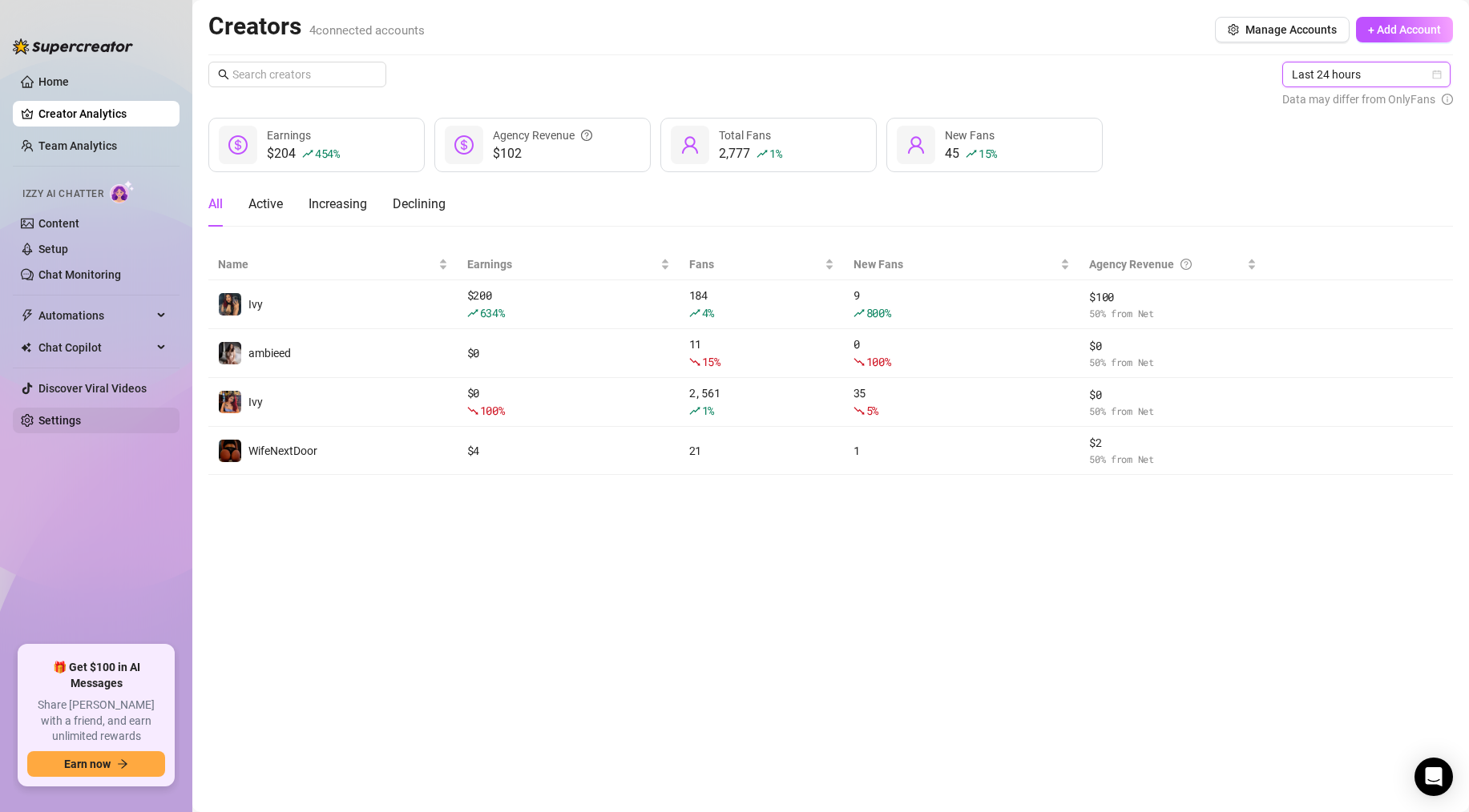
click at [81, 423] on link "Settings" at bounding box center [59, 420] width 42 height 12
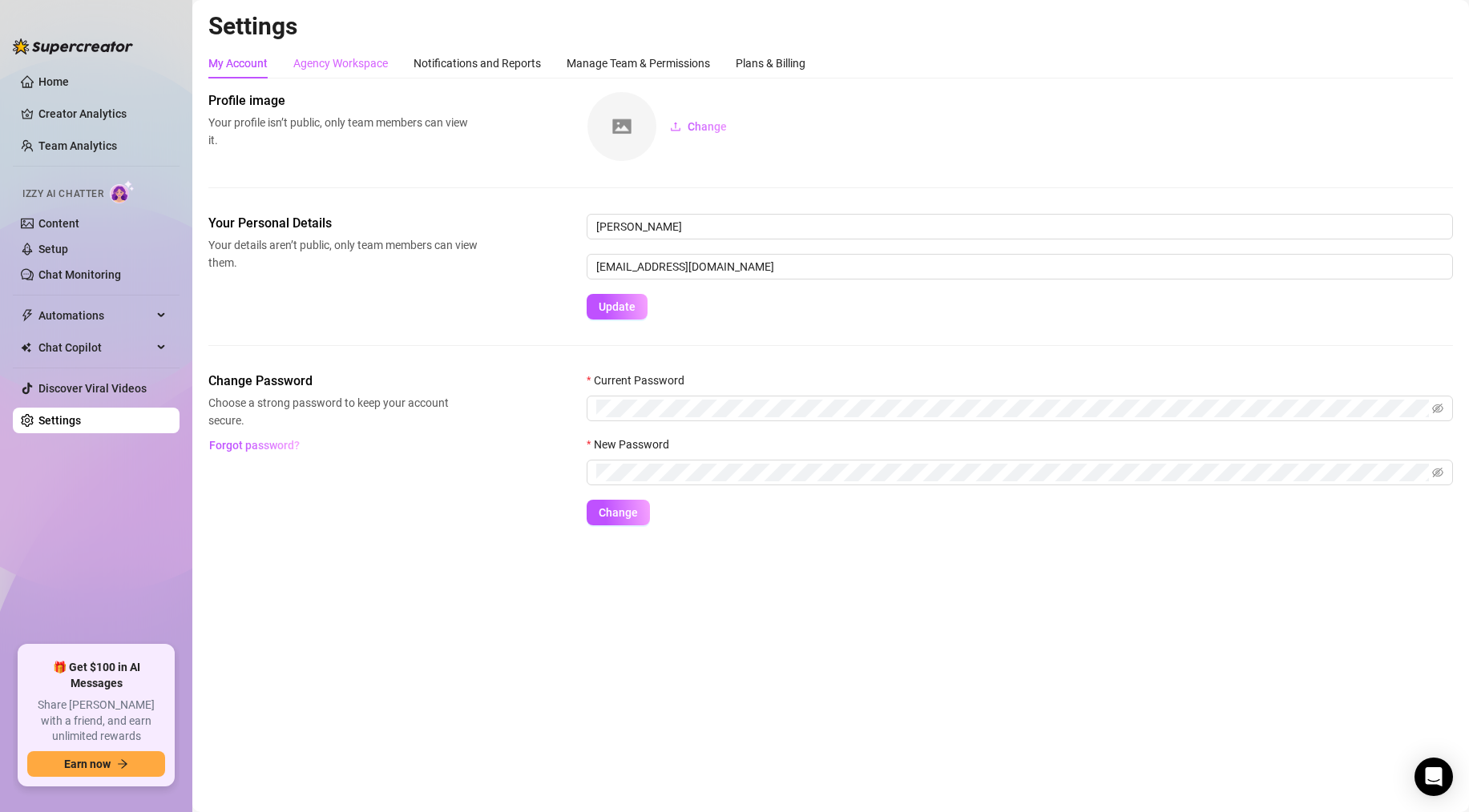
click at [358, 74] on div "Agency Workspace" at bounding box center [341, 63] width 95 height 31
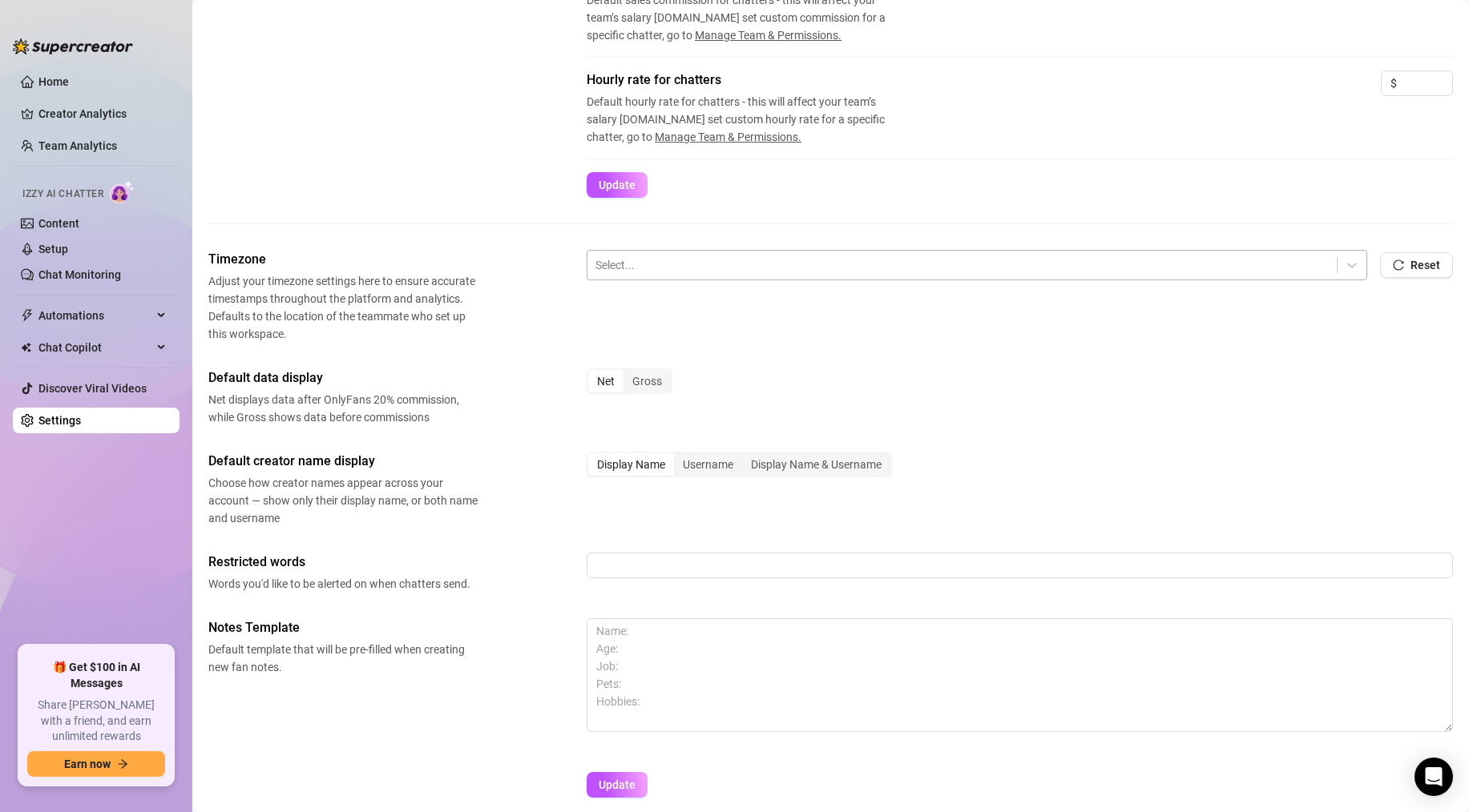
scroll to position [476, 0]
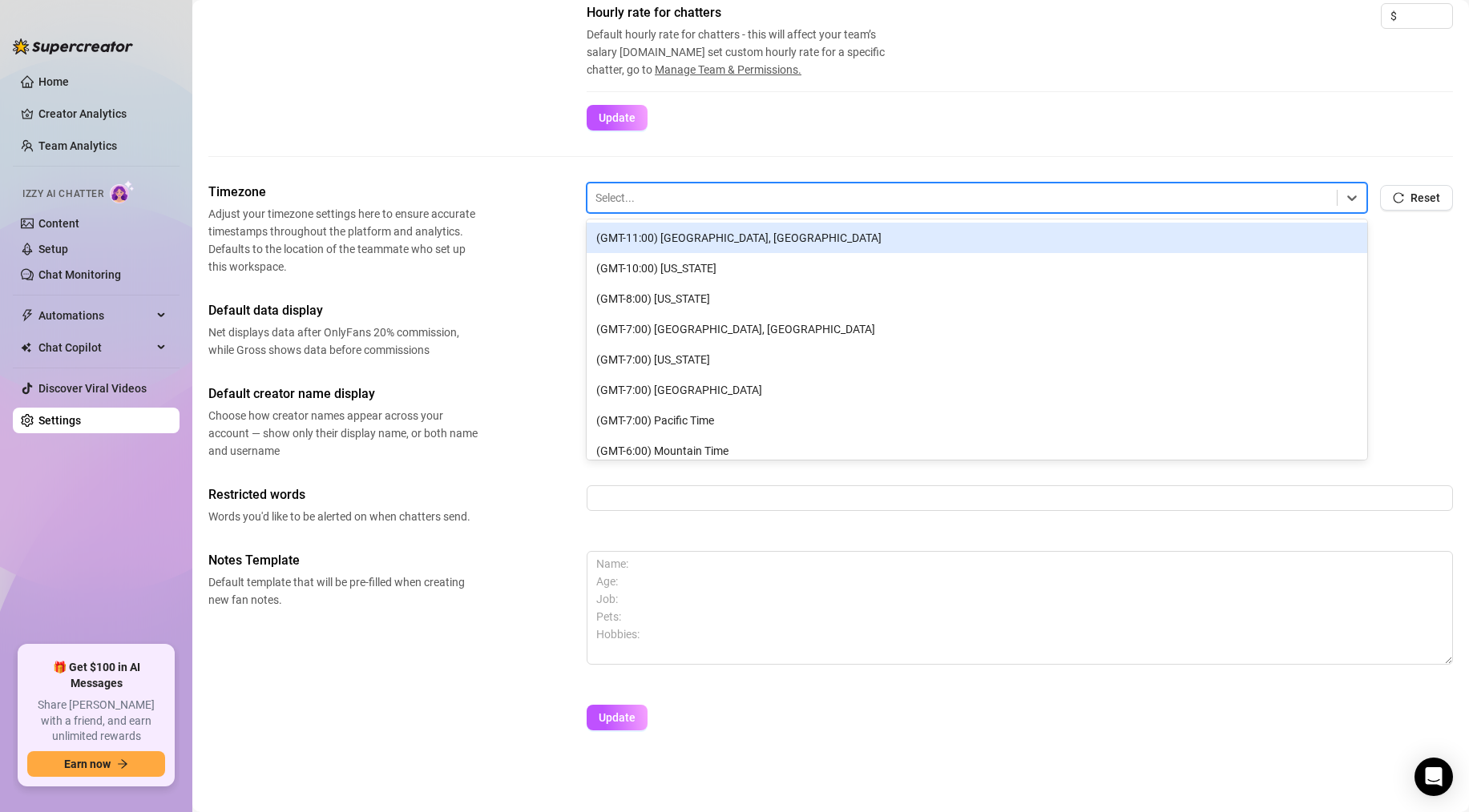
click at [646, 193] on div at bounding box center [962, 198] width 733 height 21
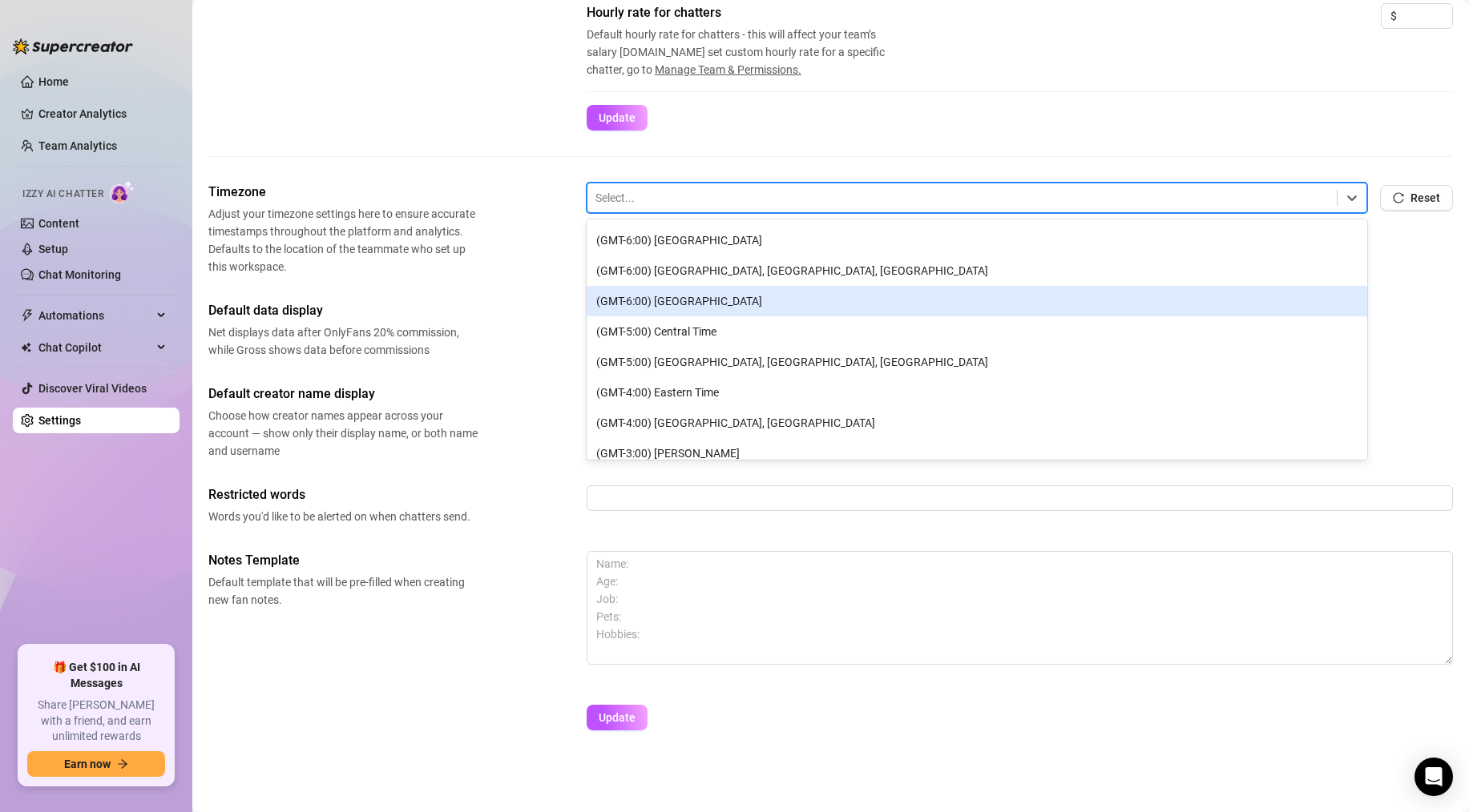
scroll to position [254, 0]
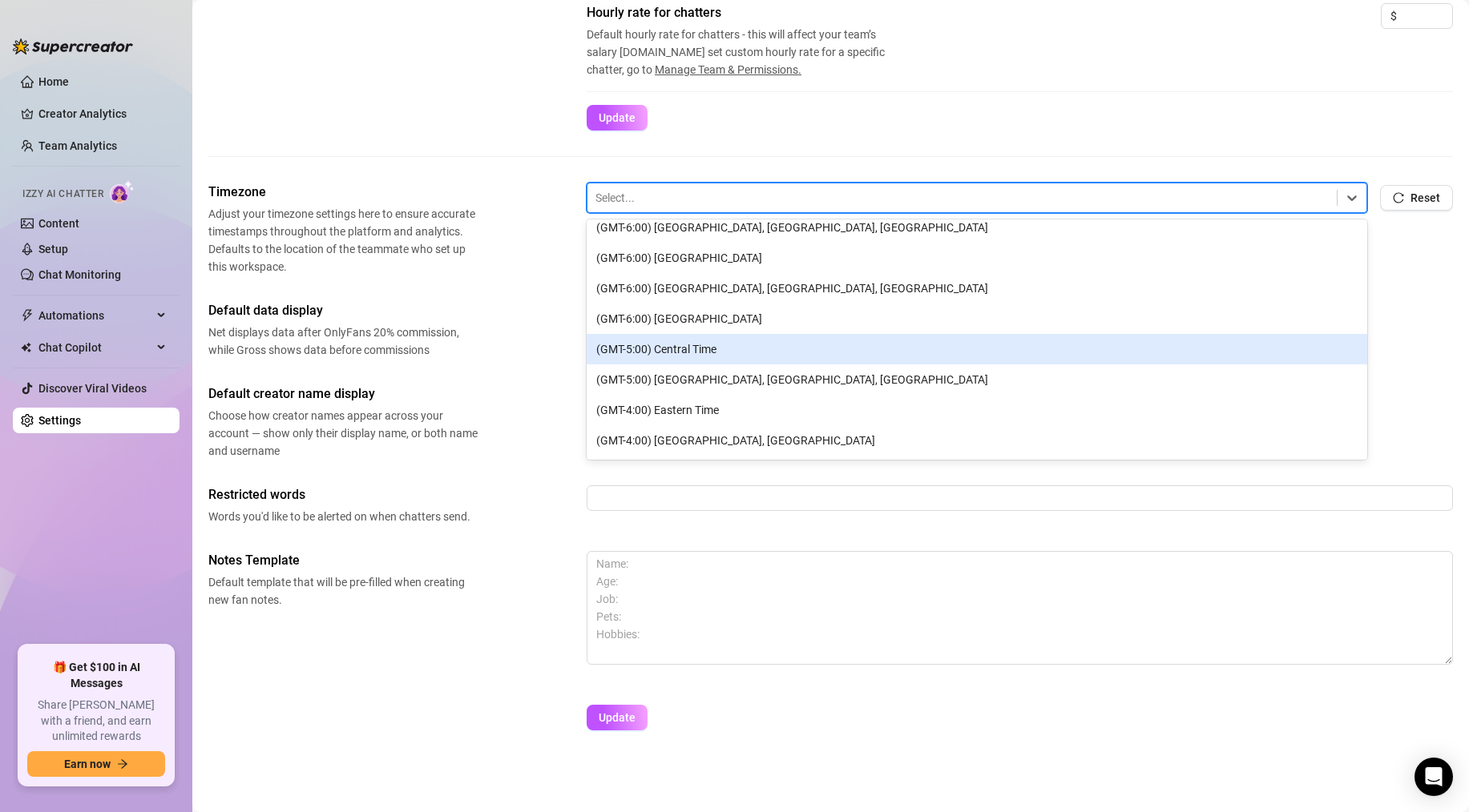
click at [669, 338] on div "(GMT-5:00) Central Time" at bounding box center [977, 349] width 781 height 31
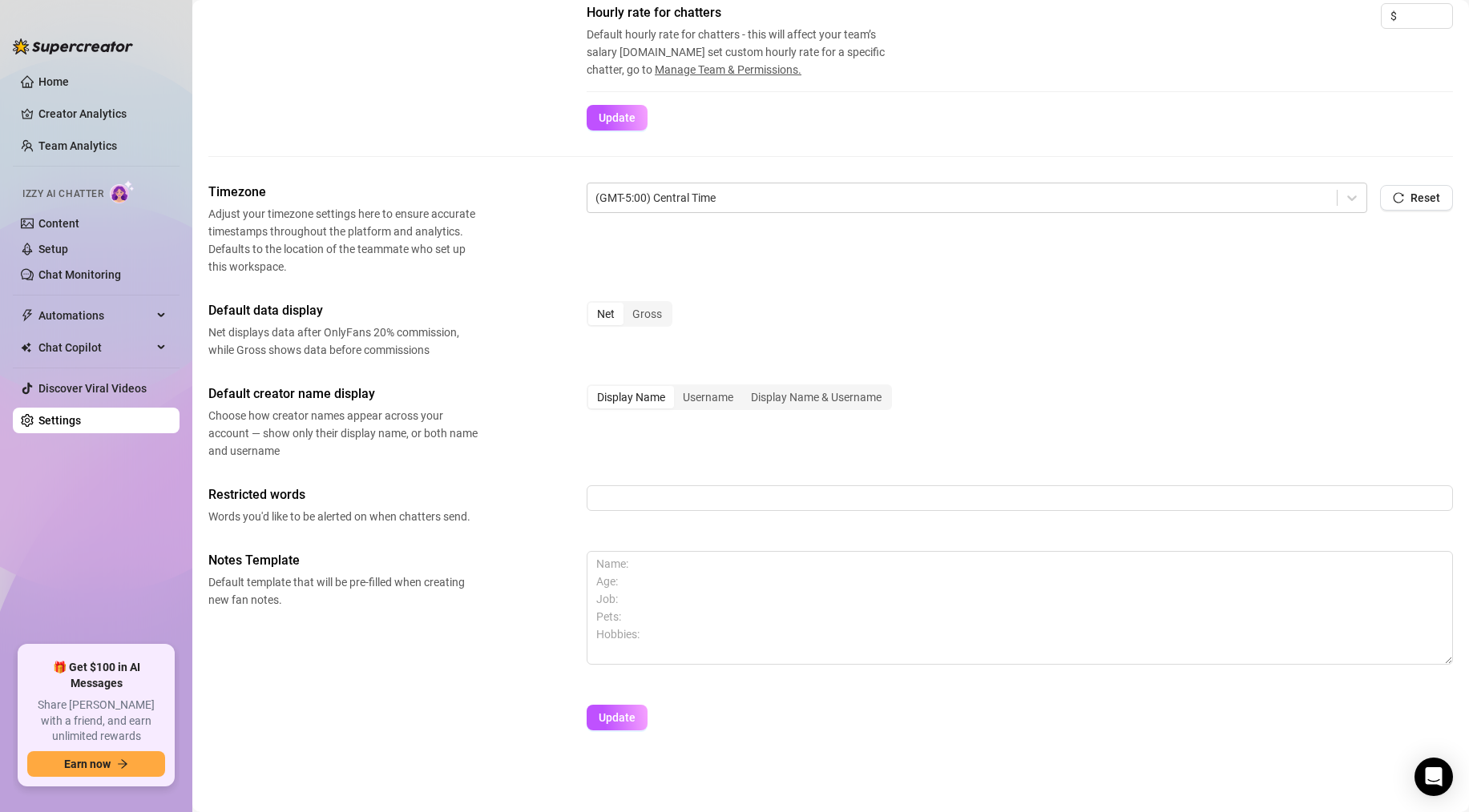
click at [730, 289] on div "Timezone Adjust your timezone settings here to ensure accurate timestamps throu…" at bounding box center [831, 464] width 1245 height 562
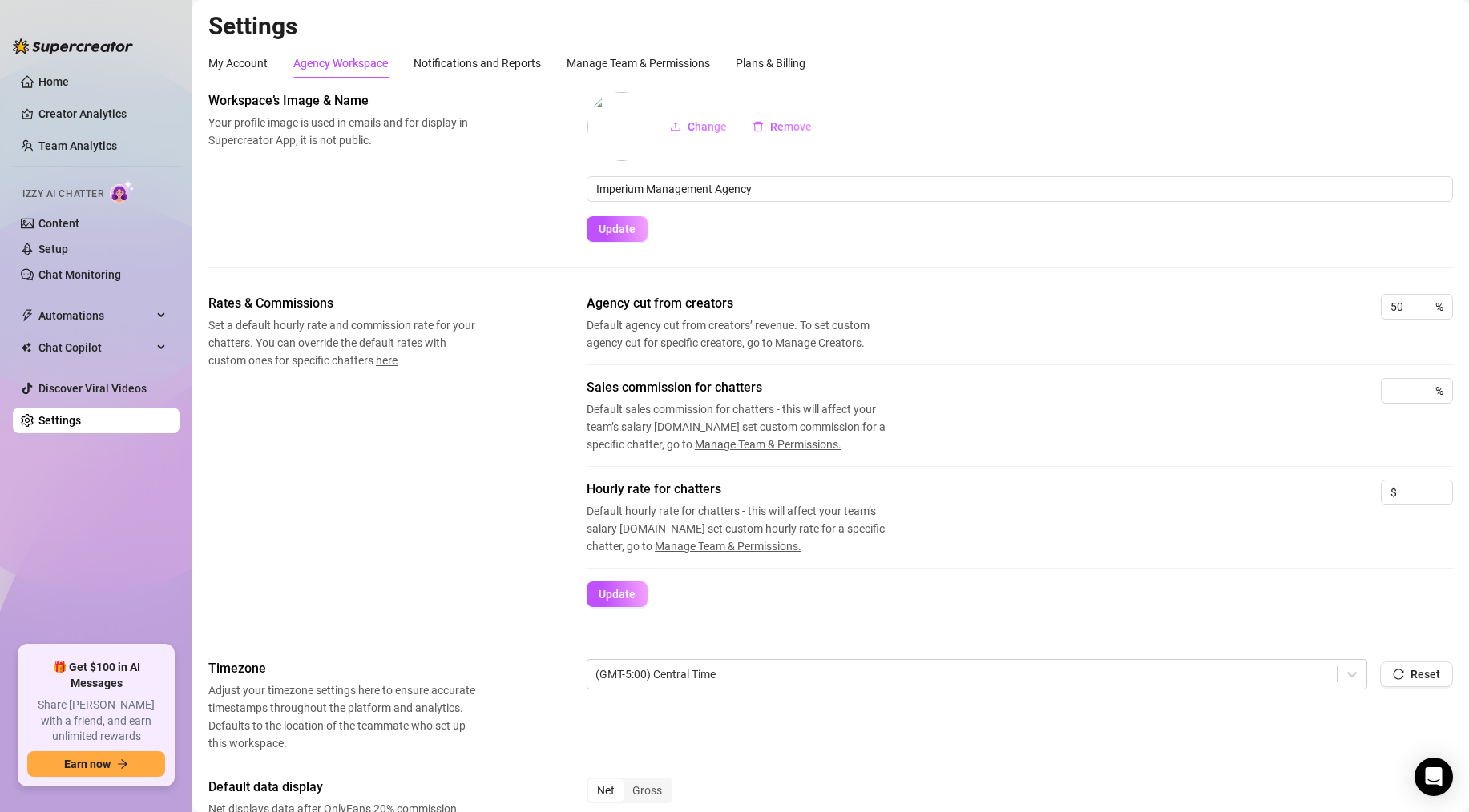
scroll to position [476, 0]
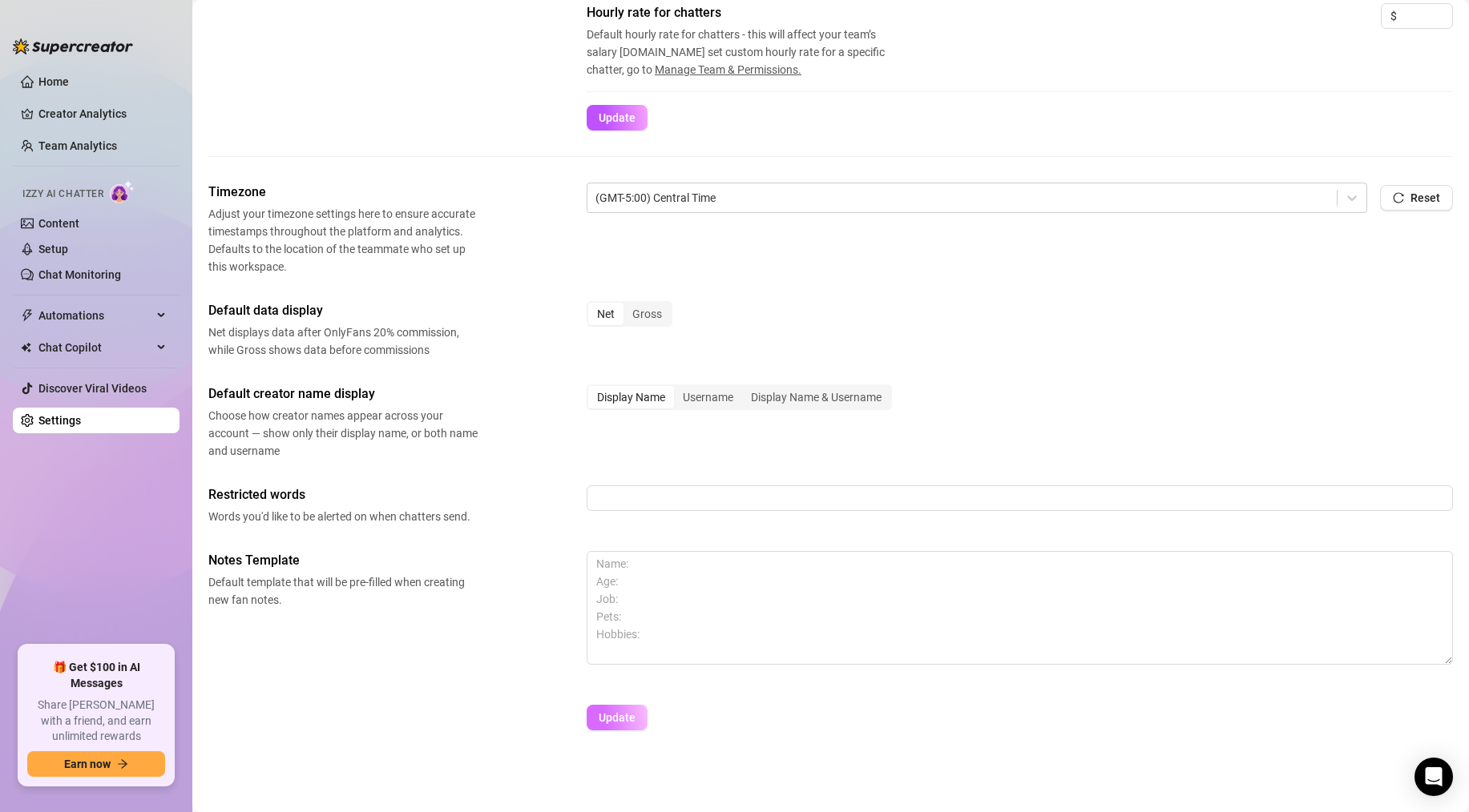
click at [611, 719] on span "Update" at bounding box center [617, 717] width 37 height 12
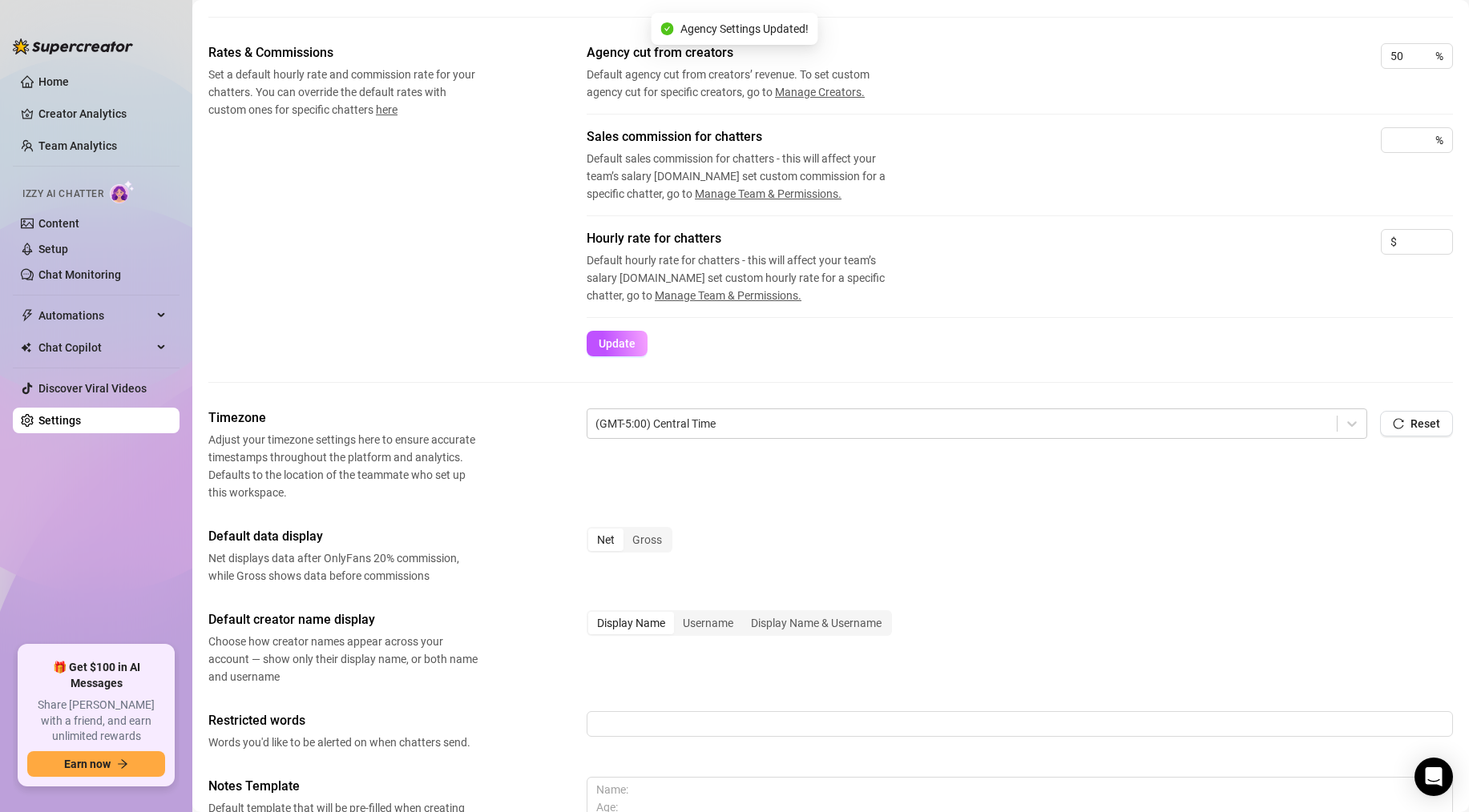
scroll to position [0, 0]
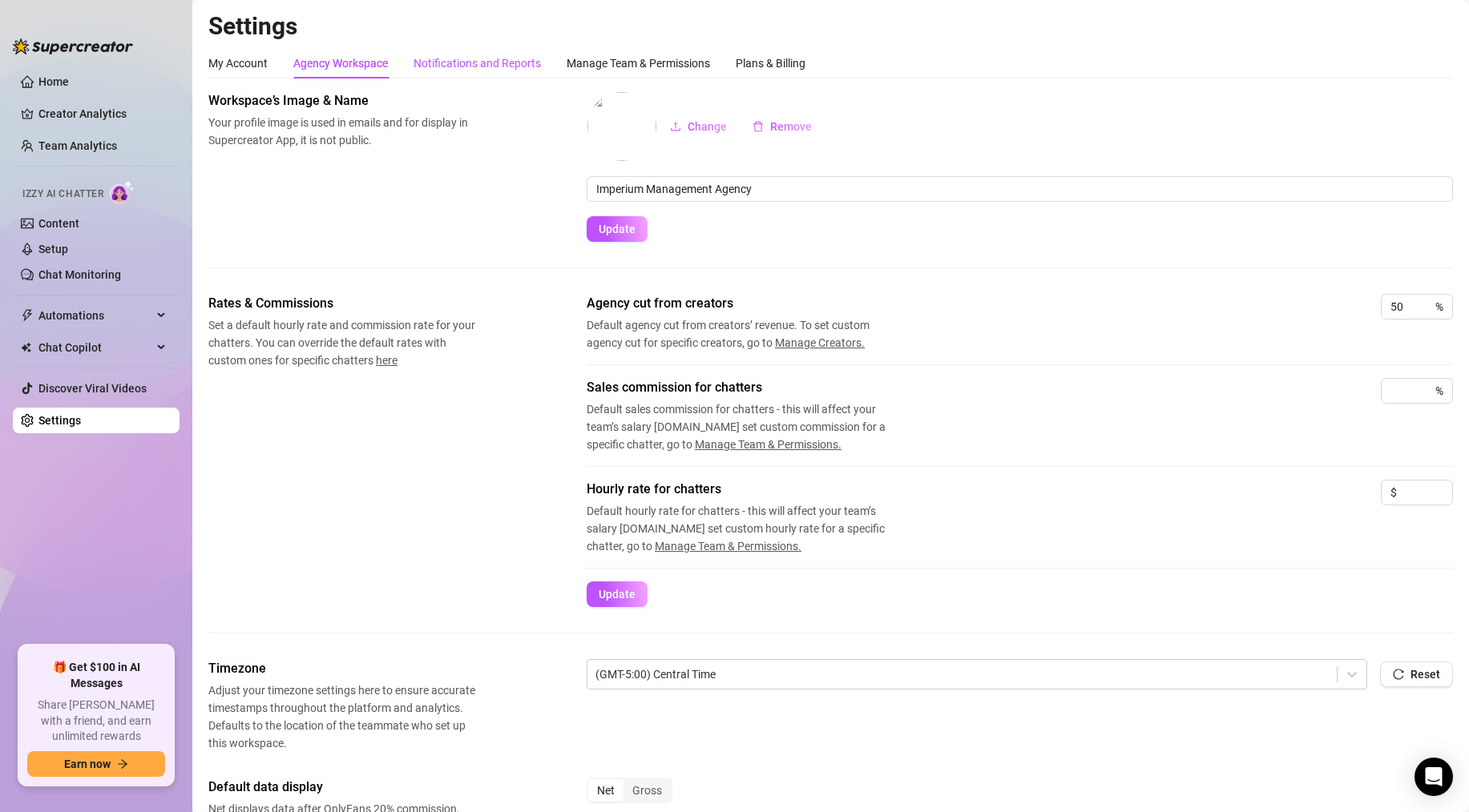
click at [515, 60] on div "Notifications and Reports" at bounding box center [477, 63] width 127 height 17
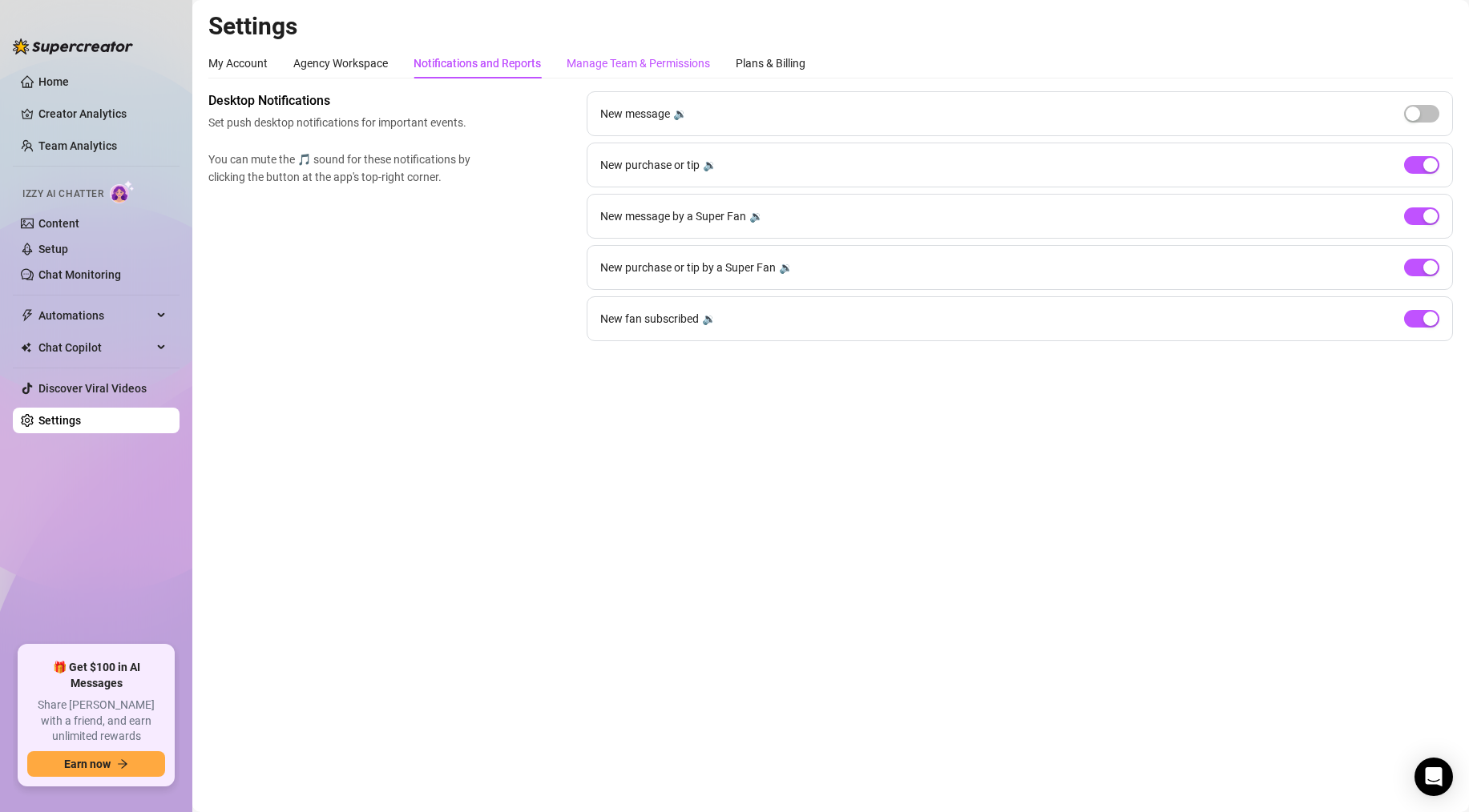
click at [590, 59] on div "Manage Team & Permissions" at bounding box center [638, 63] width 144 height 17
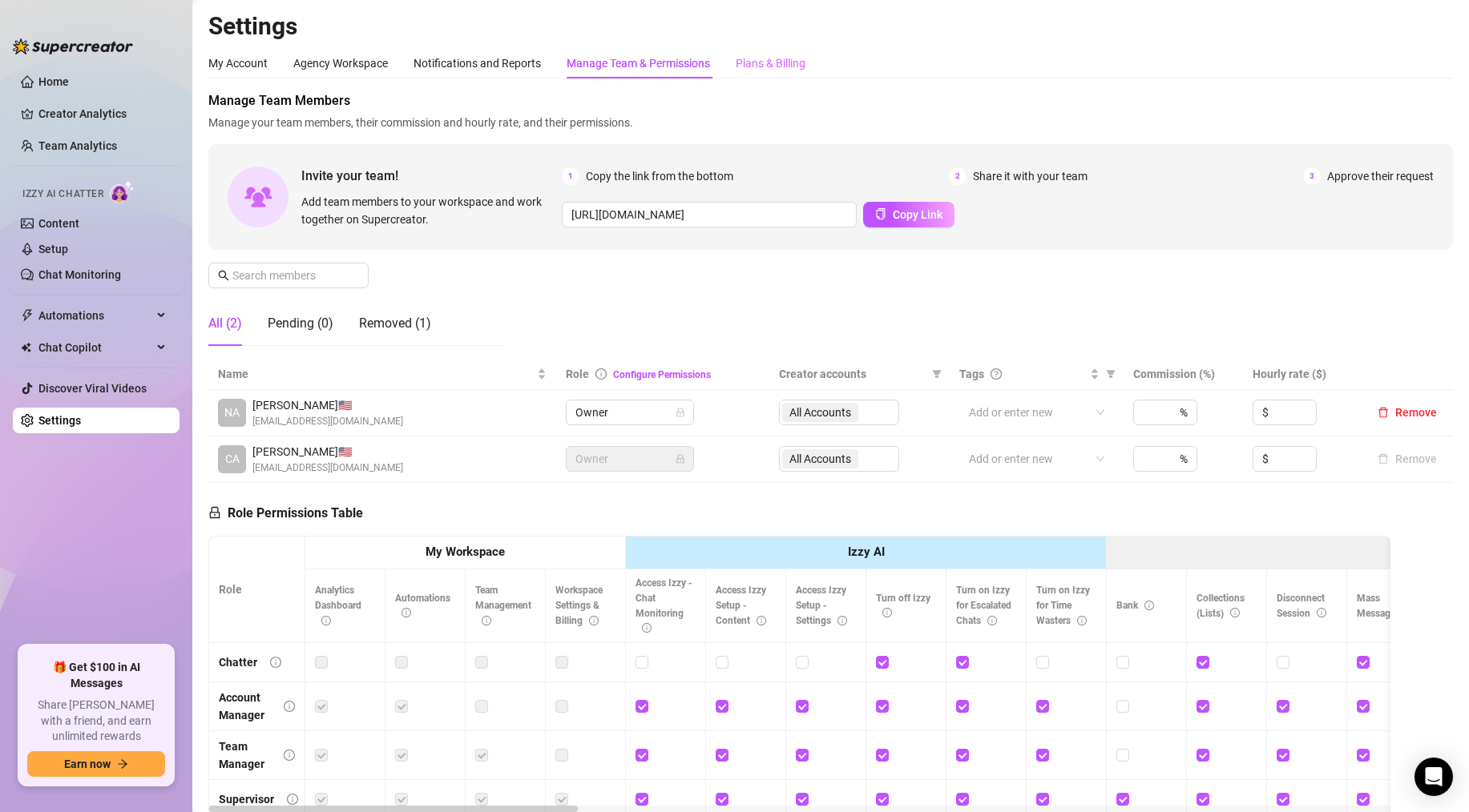
click at [750, 74] on div "Plans & Billing" at bounding box center [770, 63] width 70 height 31
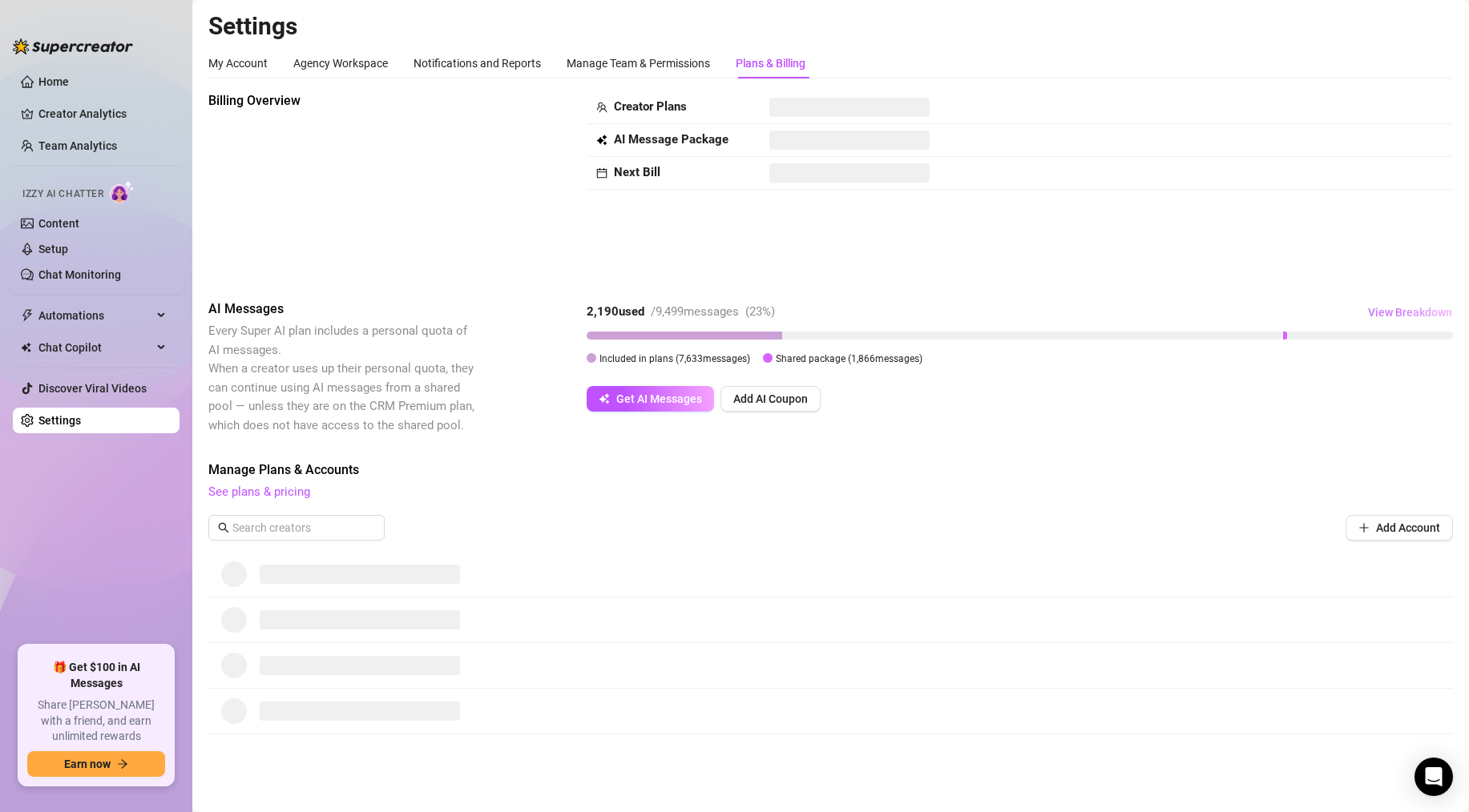
click at [1407, 316] on span "View Breakdown" at bounding box center [1411, 312] width 84 height 12
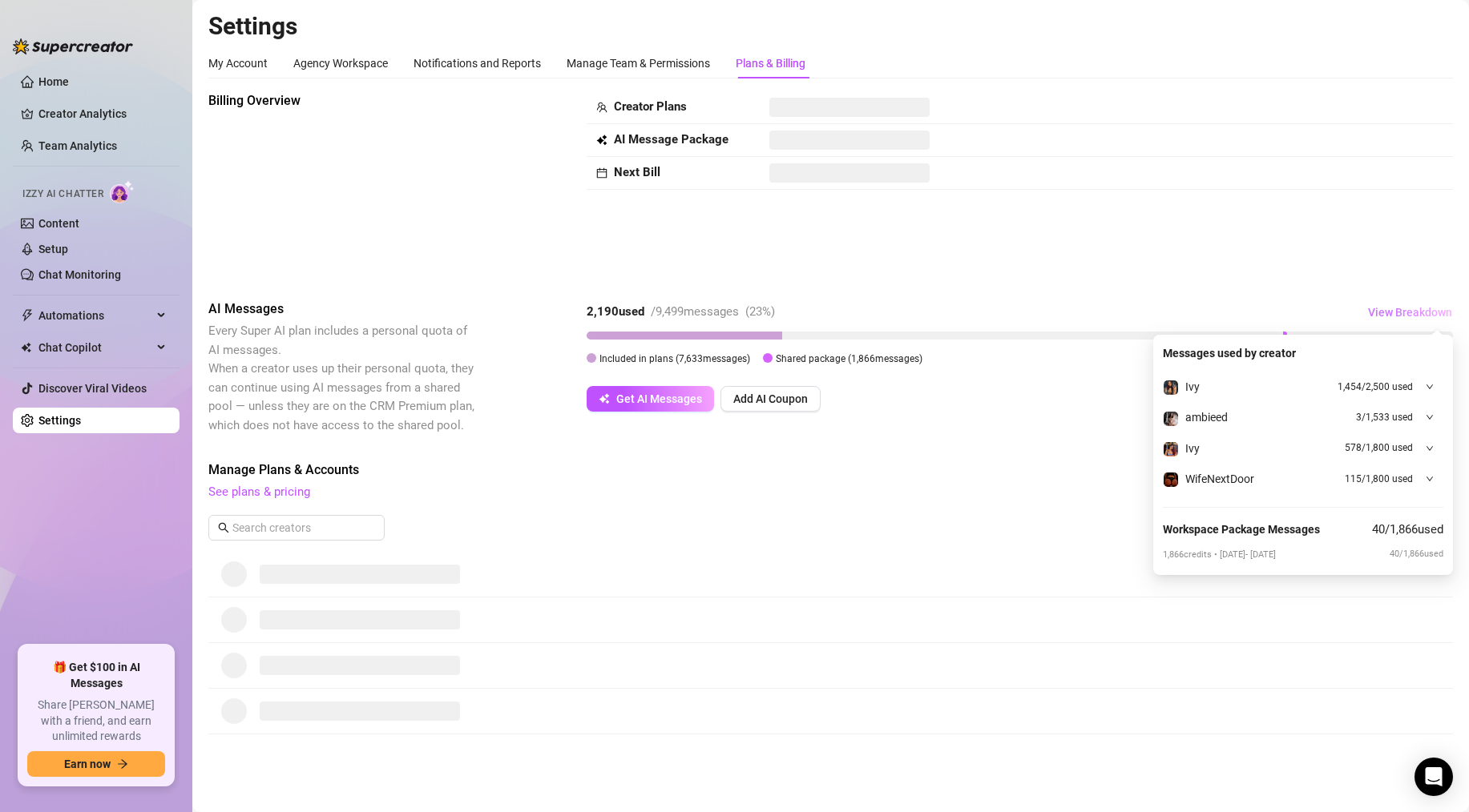
click at [1407, 316] on span "View Breakdown" at bounding box center [1411, 312] width 84 height 12
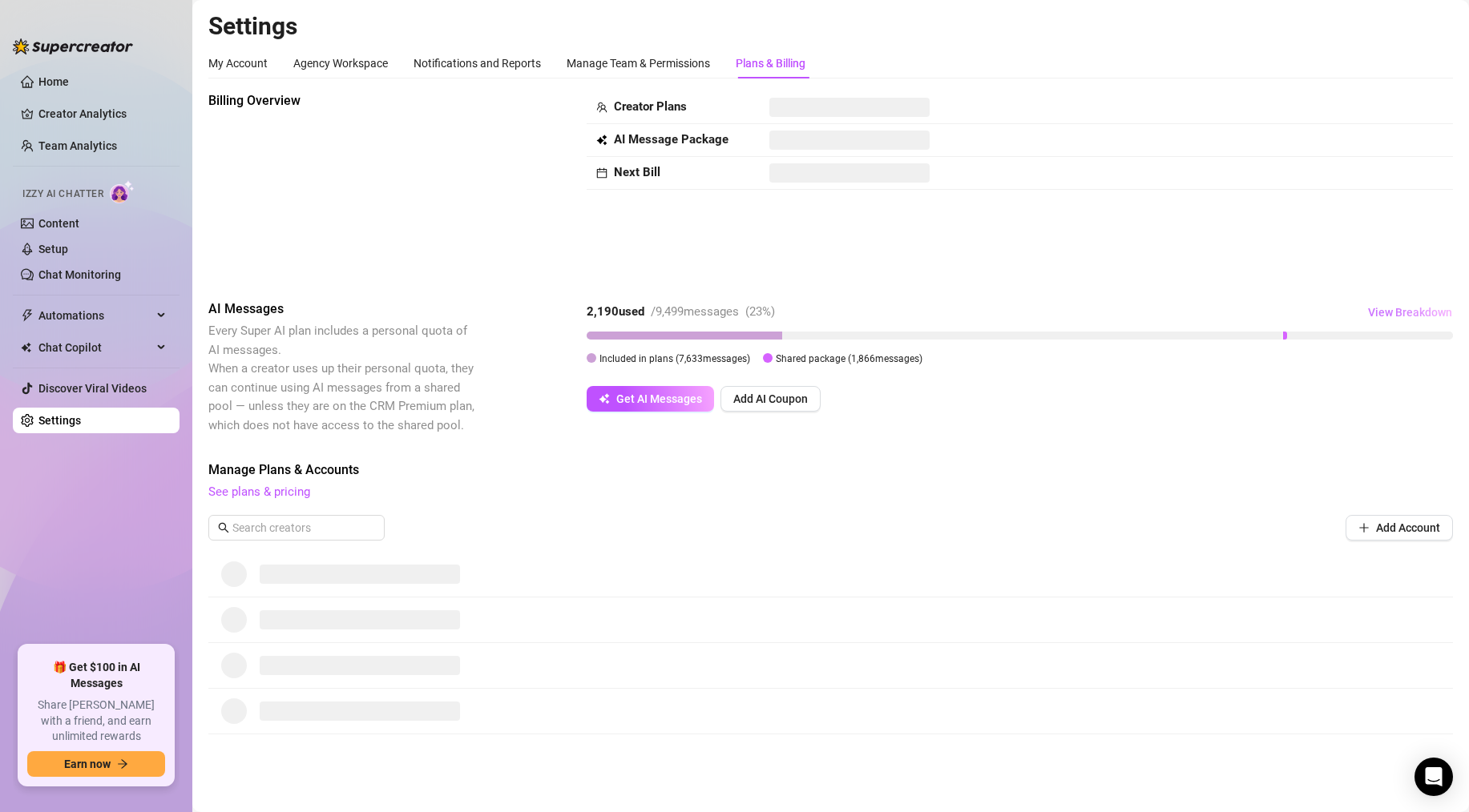
click at [1407, 316] on span "View Breakdown" at bounding box center [1411, 312] width 84 height 12
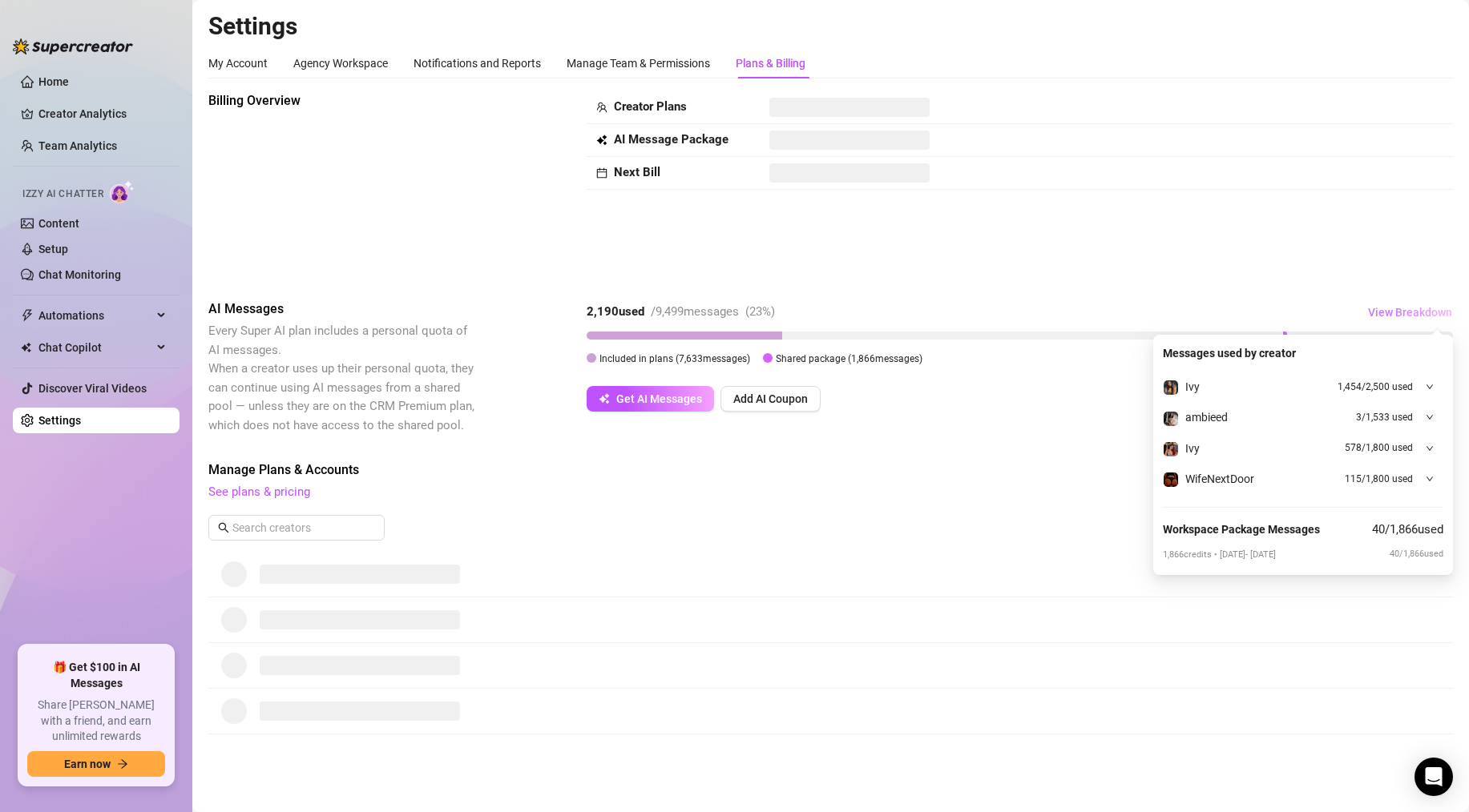
click at [1407, 316] on span "View Breakdown" at bounding box center [1411, 312] width 84 height 12
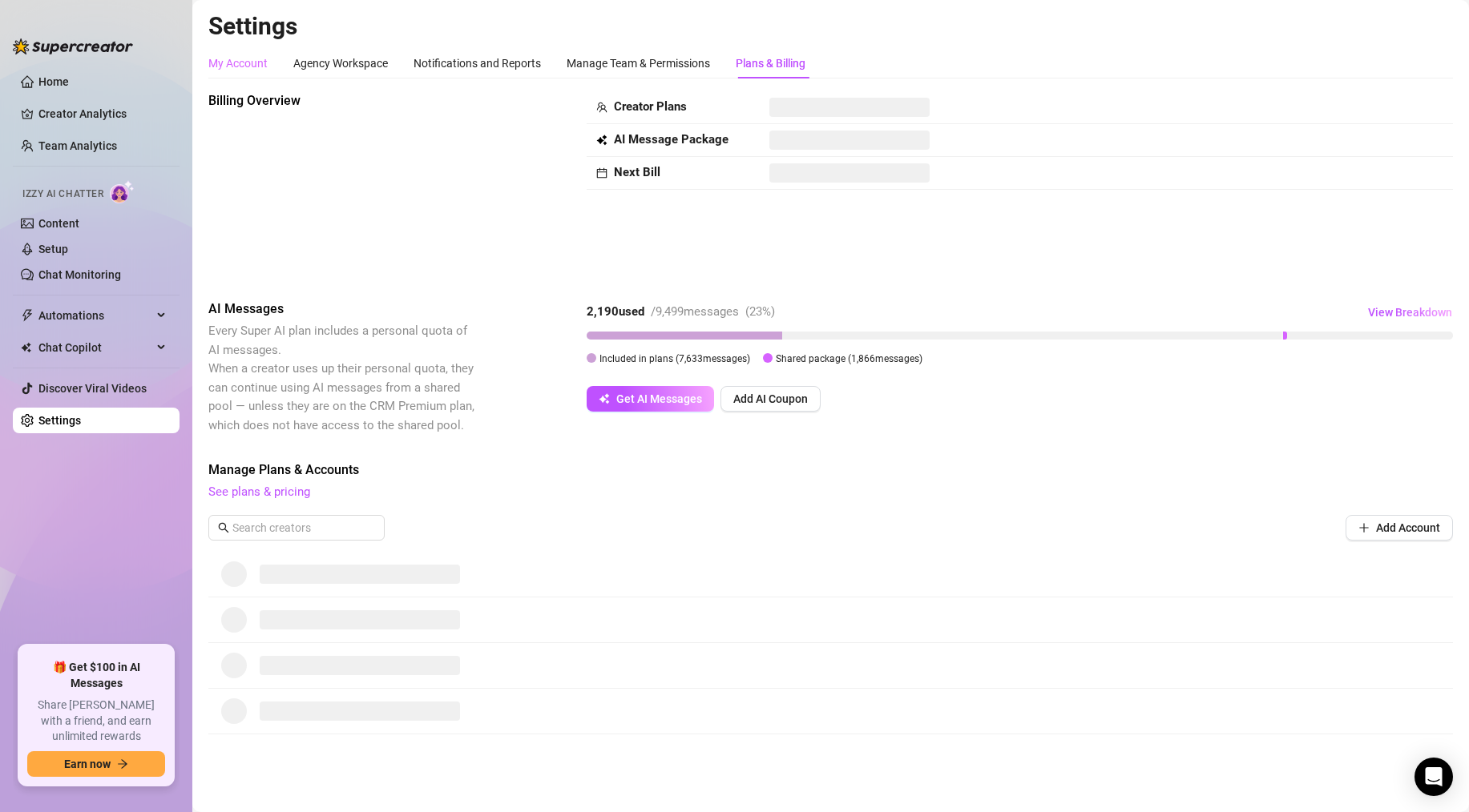
click at [249, 52] on div "My Account" at bounding box center [238, 63] width 59 height 31
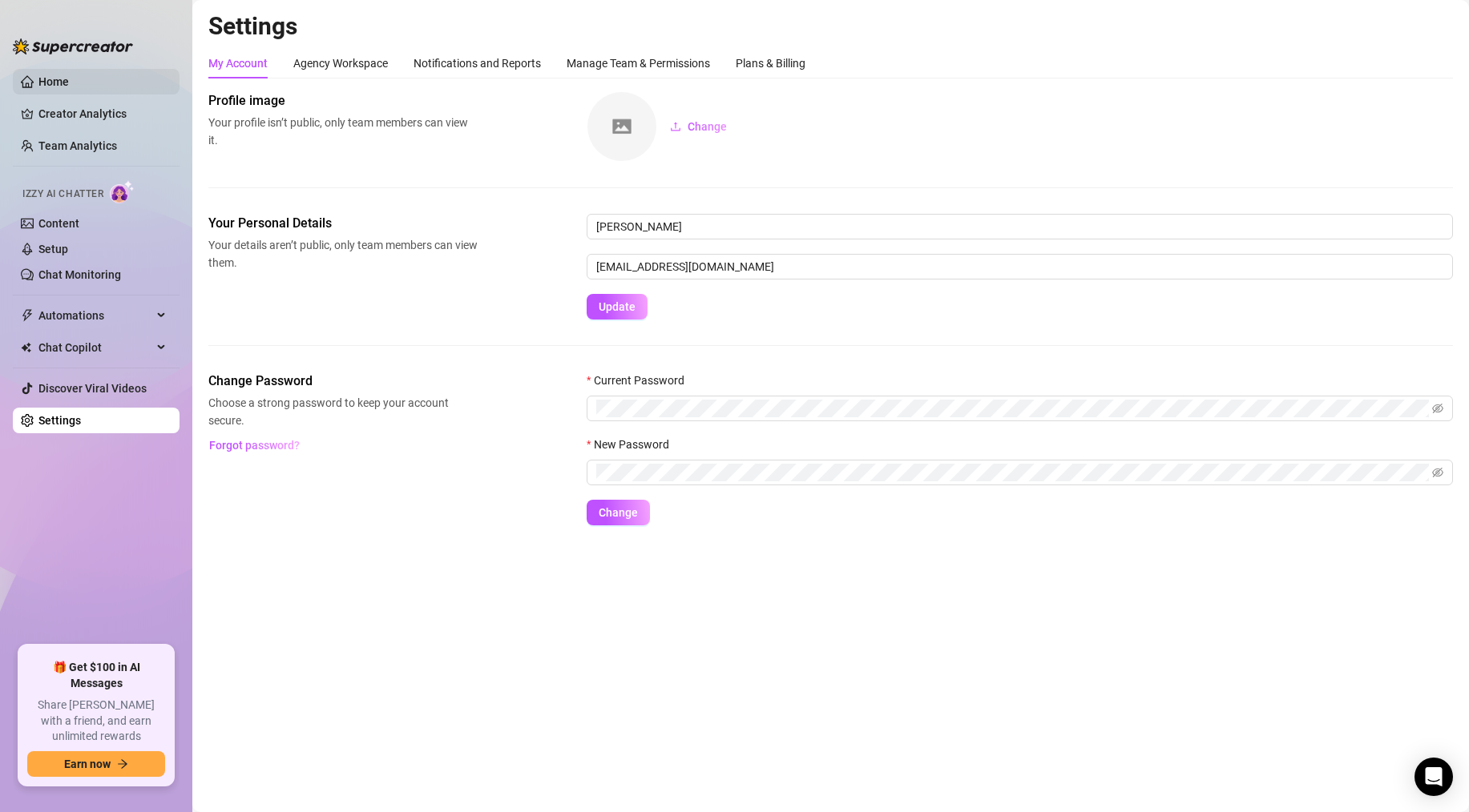
click at [69, 84] on link "Home" at bounding box center [54, 81] width 31 height 12
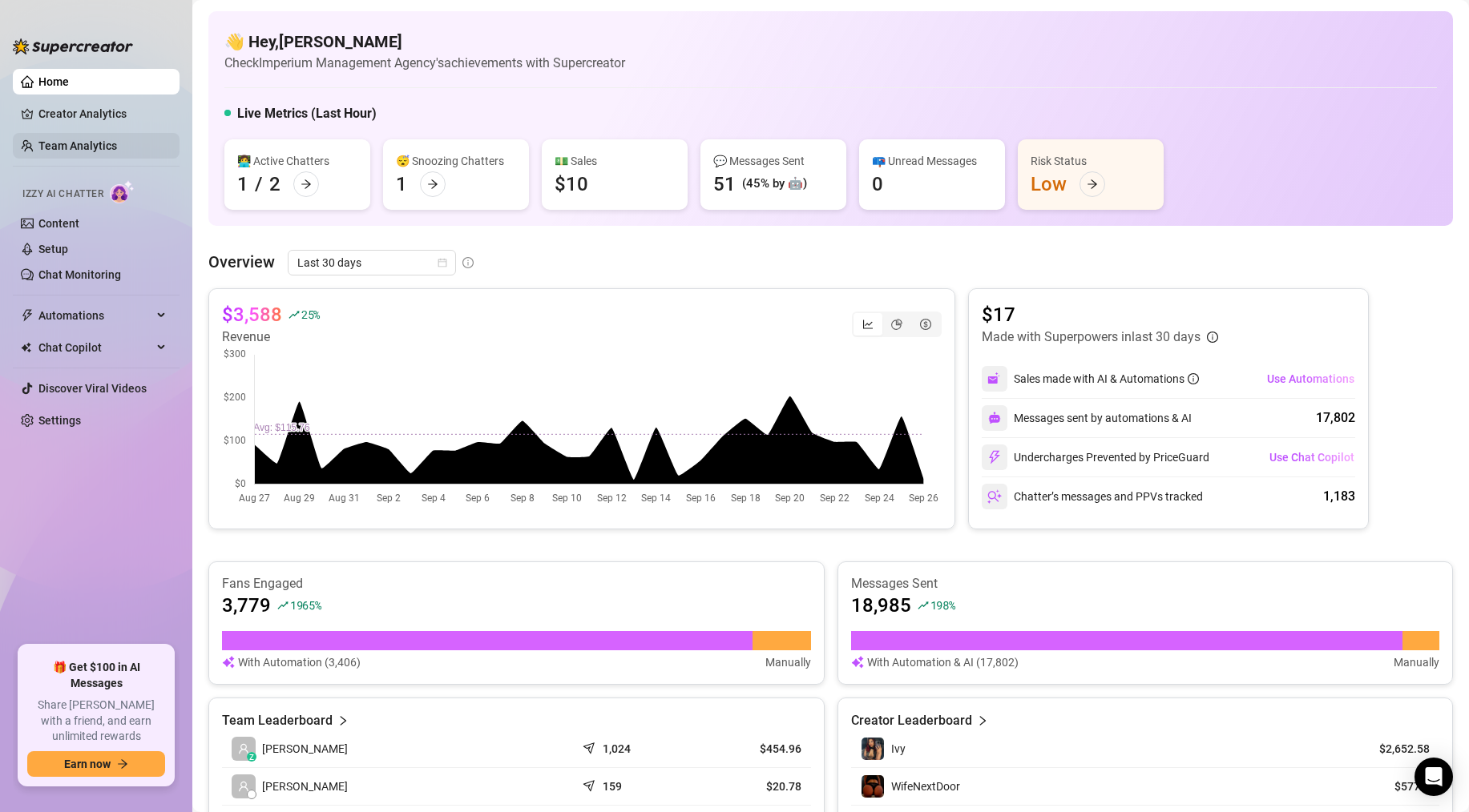
click at [67, 147] on link "Team Analytics" at bounding box center [78, 145] width 78 height 12
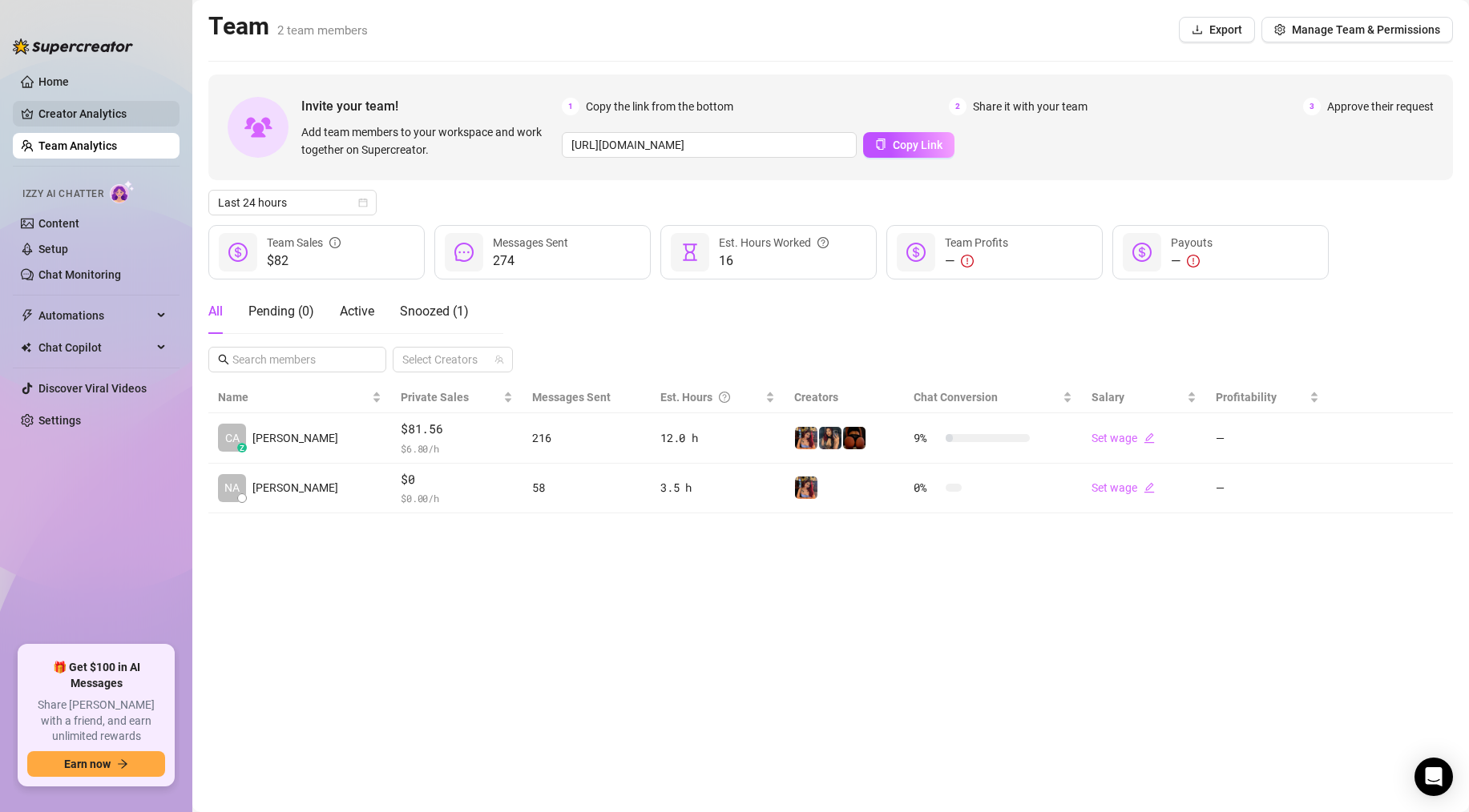
click at [73, 121] on link "Creator Analytics" at bounding box center [102, 114] width 128 height 26
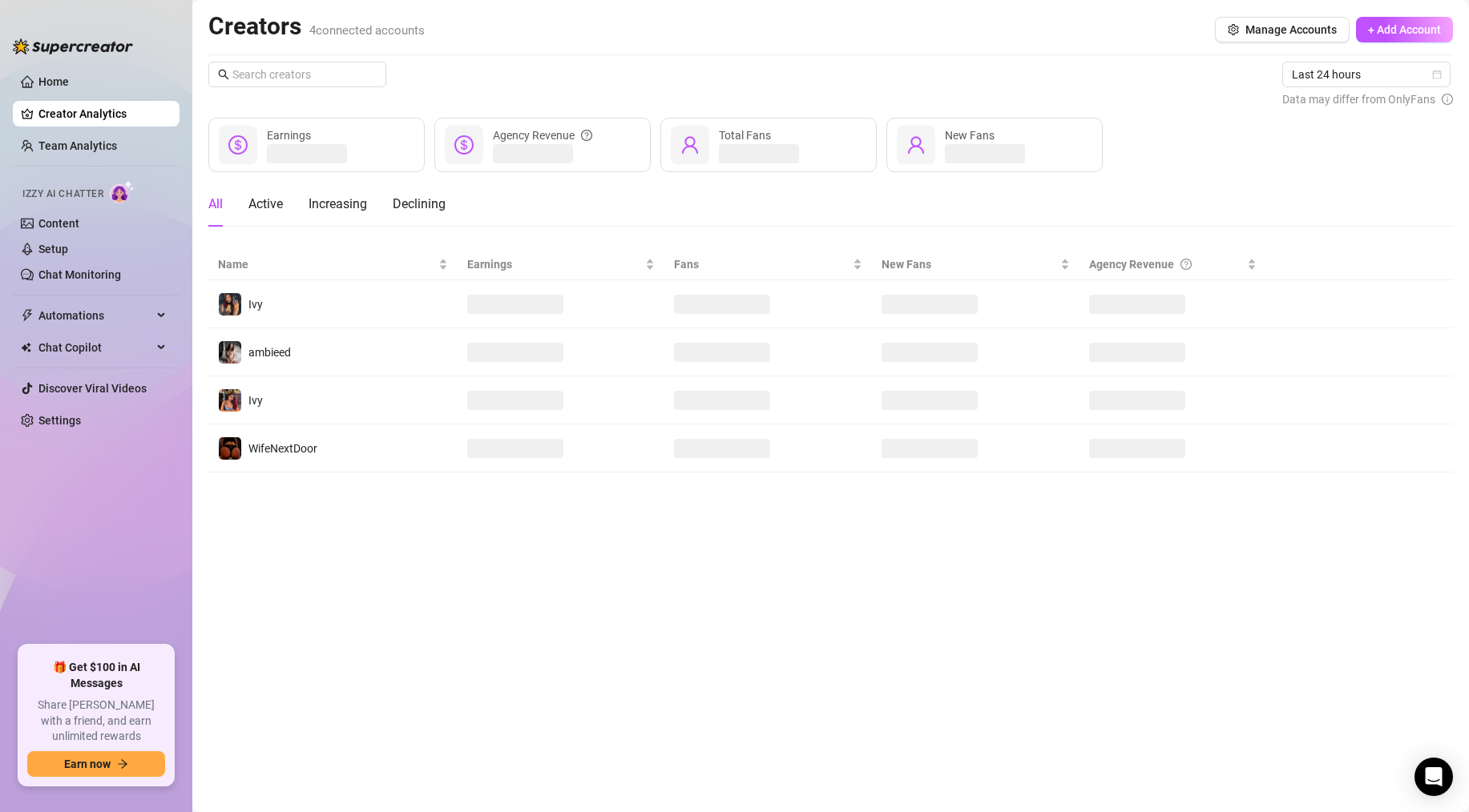
click at [72, 162] on ul "Home Creator Analytics Team Analytics Izzy AI Chatter Content Setup Chat Monito…" at bounding box center [96, 350] width 167 height 577
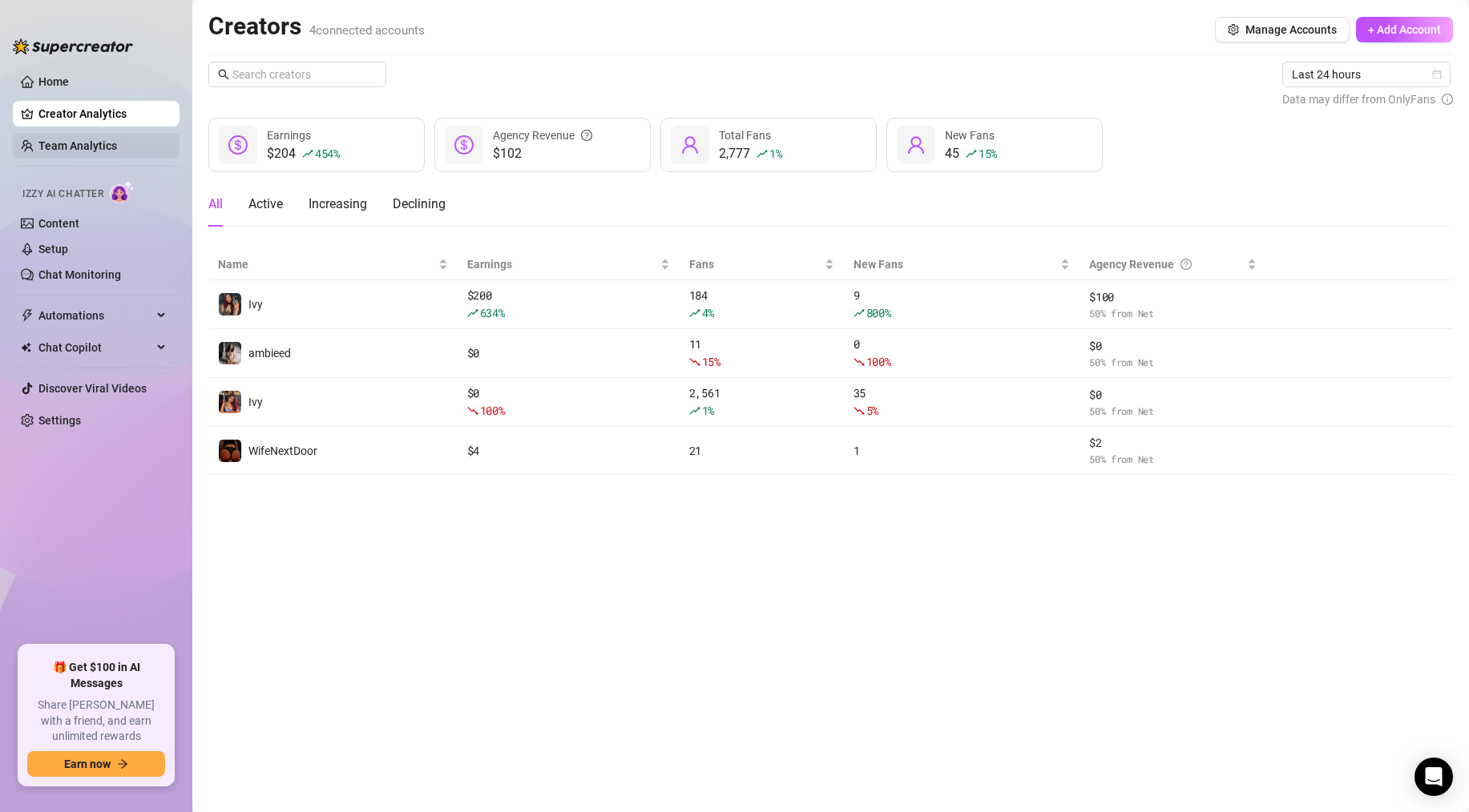
click at [72, 148] on link "Team Analytics" at bounding box center [78, 145] width 78 height 12
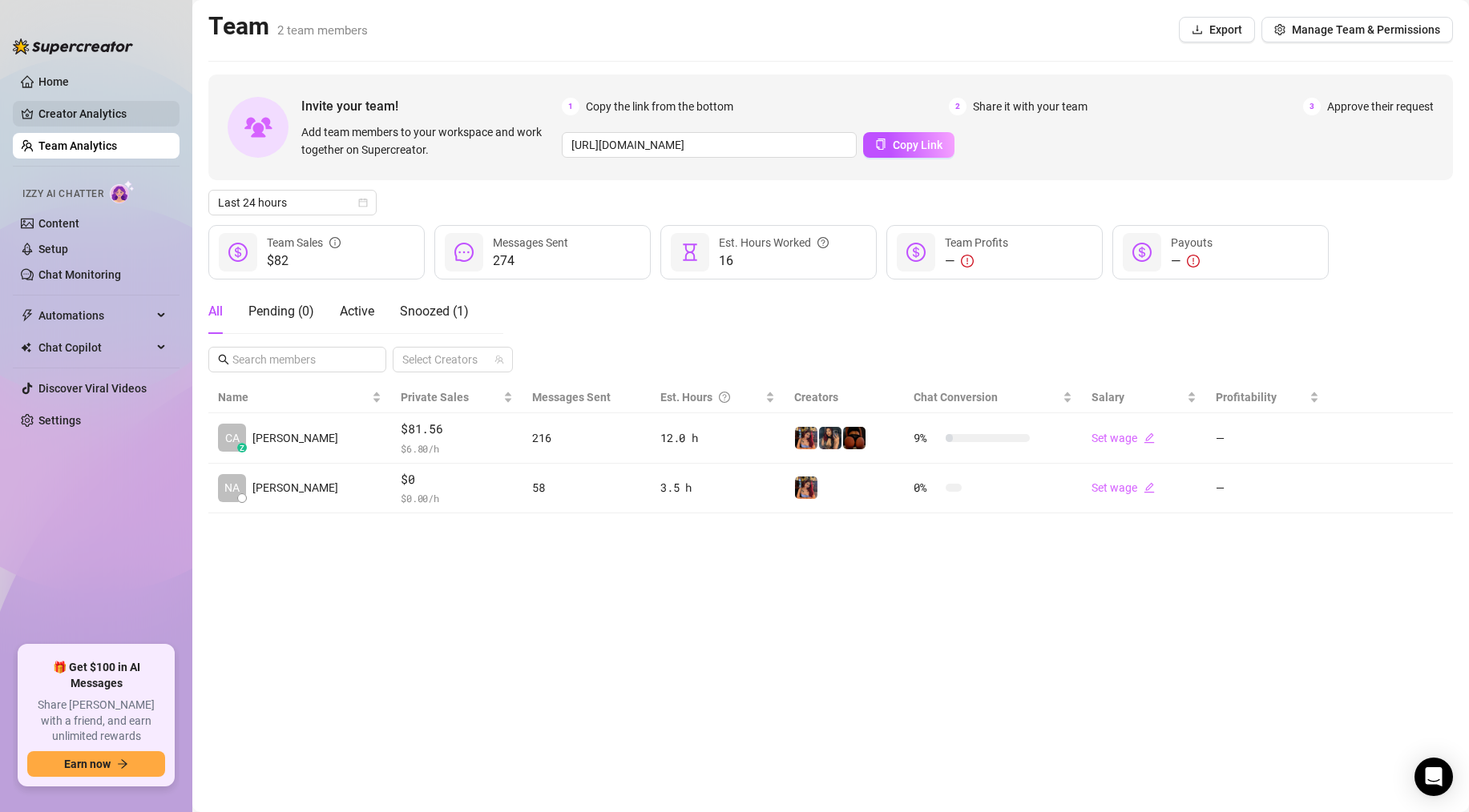
click at [45, 102] on link "Creator Analytics" at bounding box center [102, 114] width 128 height 26
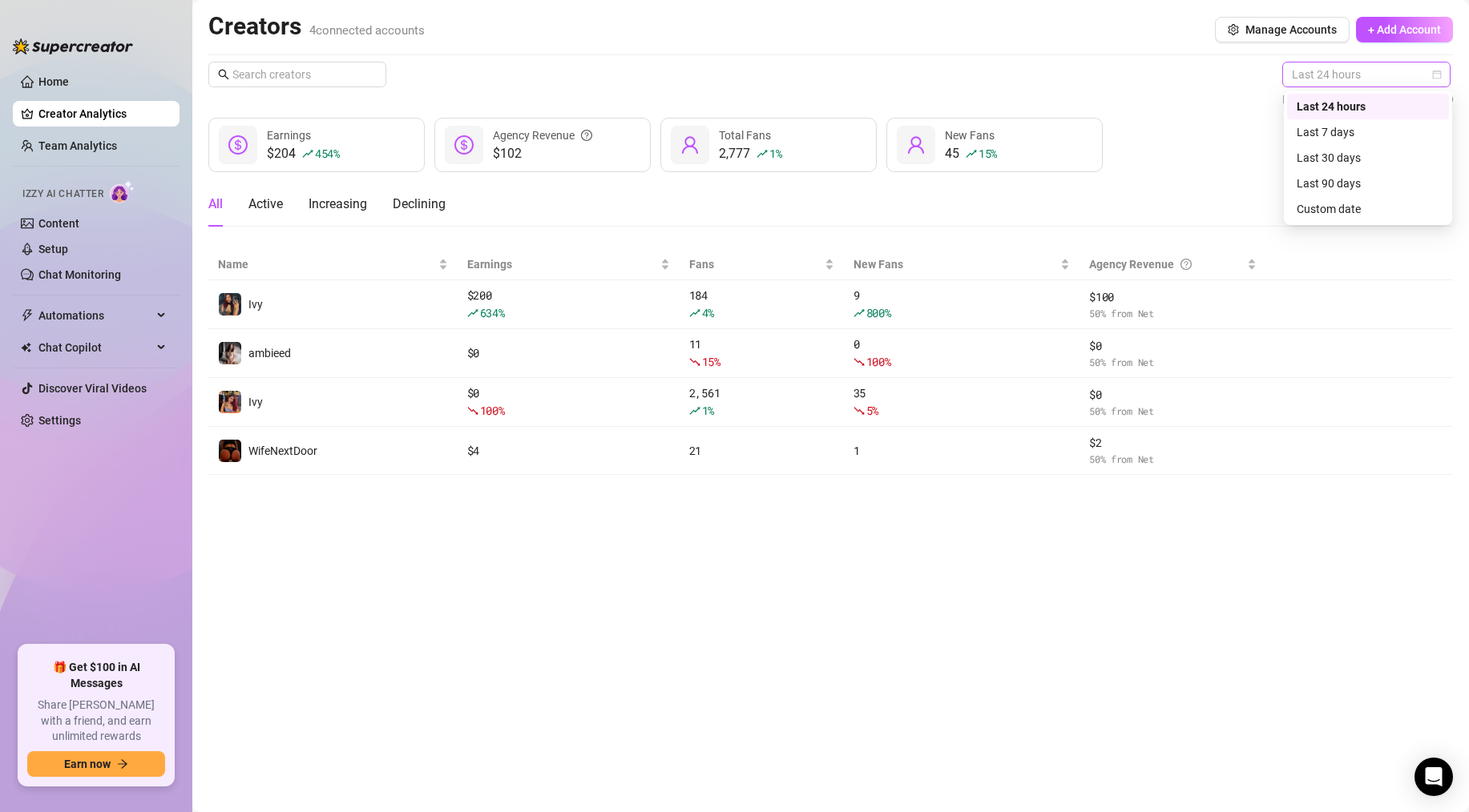
click at [1399, 63] on span "Last 24 hours" at bounding box center [1367, 74] width 149 height 24
click at [1374, 140] on div "Last 7 days" at bounding box center [1368, 132] width 143 height 17
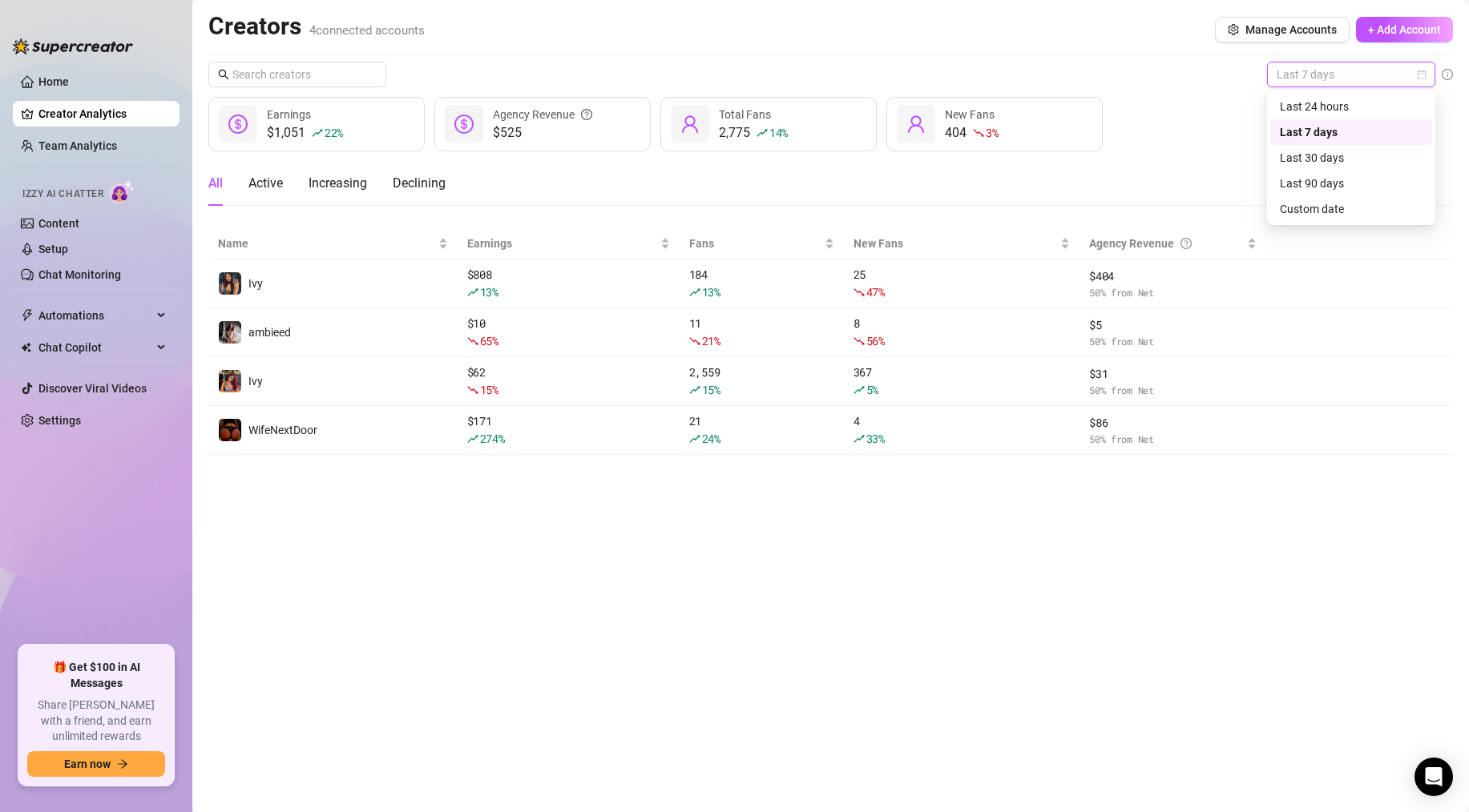
click at [1429, 66] on div "Last 7 days" at bounding box center [1351, 74] width 168 height 26
click at [1392, 102] on div "Last 24 hours" at bounding box center [1351, 106] width 143 height 17
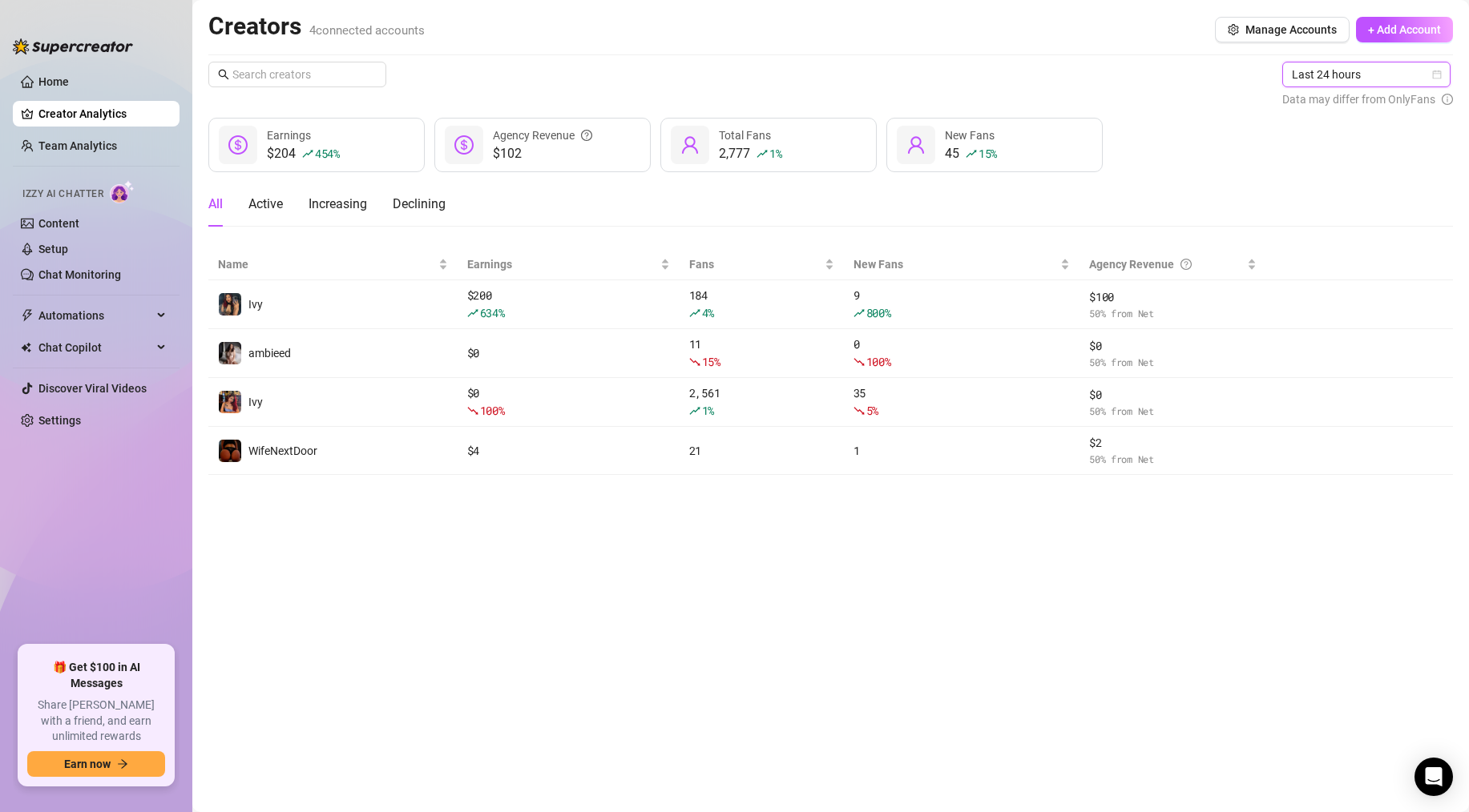
click at [1155, 114] on div "Last 24 hours Last 24 hours Data may differ from OnlyFans $204 454 % Earnings $…" at bounding box center [831, 268] width 1245 height 413
click at [1155, 114] on div "Last 24 hours Data may differ from OnlyFans $204 454 % Earnings $102 Agency Rev…" at bounding box center [831, 268] width 1245 height 413
